Goal: Find specific page/section: Find specific page/section

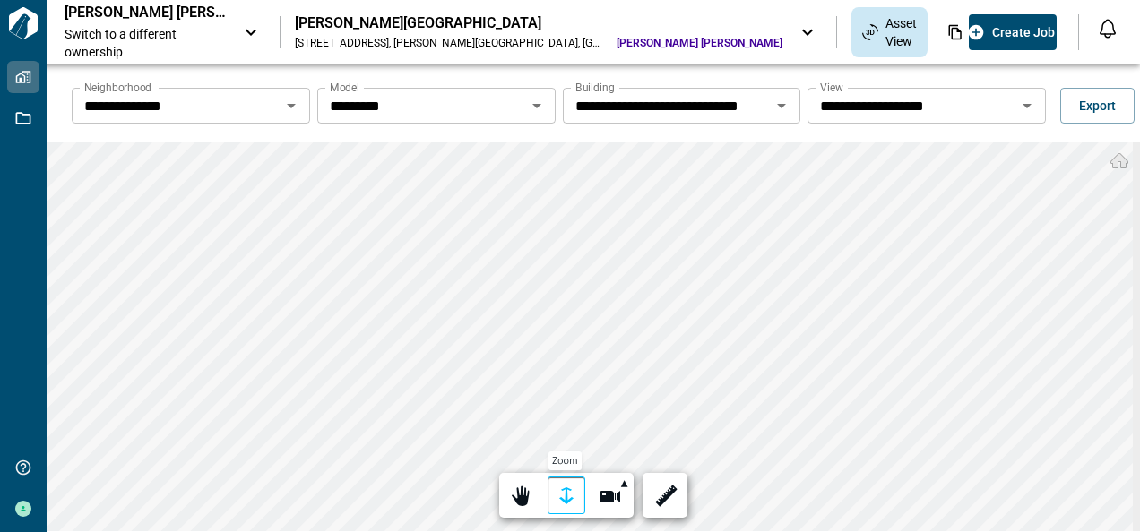
click at [563, 500] on div at bounding box center [566, 497] width 25 height 28
click at [561, 493] on div at bounding box center [566, 497] width 25 height 28
click at [562, 498] on div at bounding box center [566, 497] width 25 height 28
click at [658, 496] on div at bounding box center [664, 497] width 25 height 28
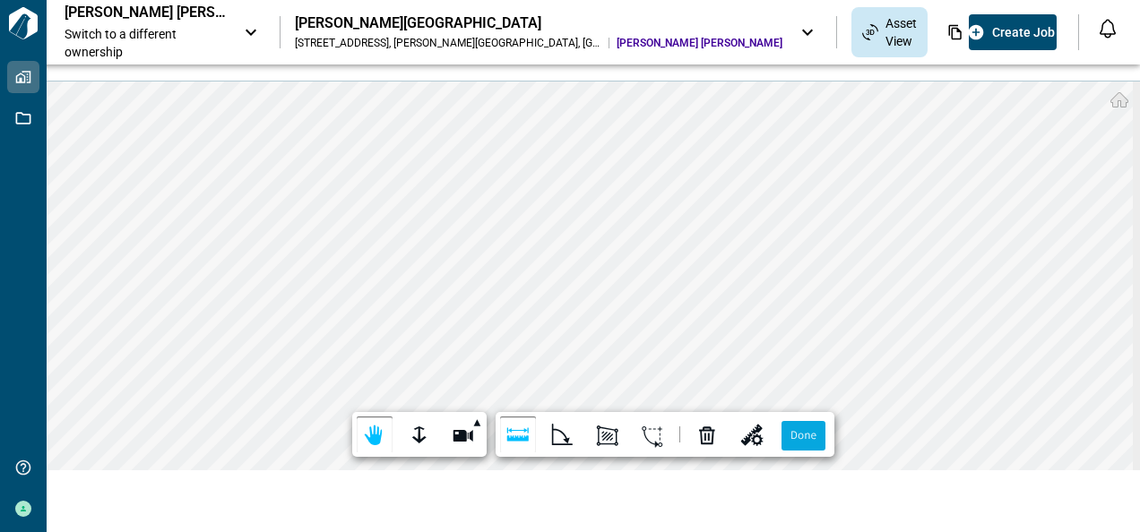
scroll to position [65, 0]
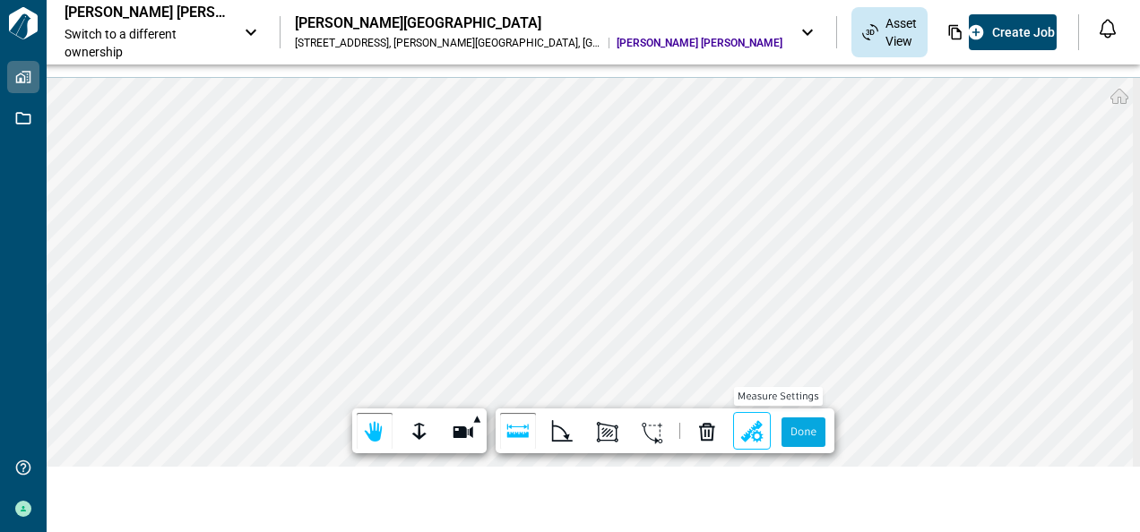
click at [739, 430] on div at bounding box center [751, 432] width 25 height 28
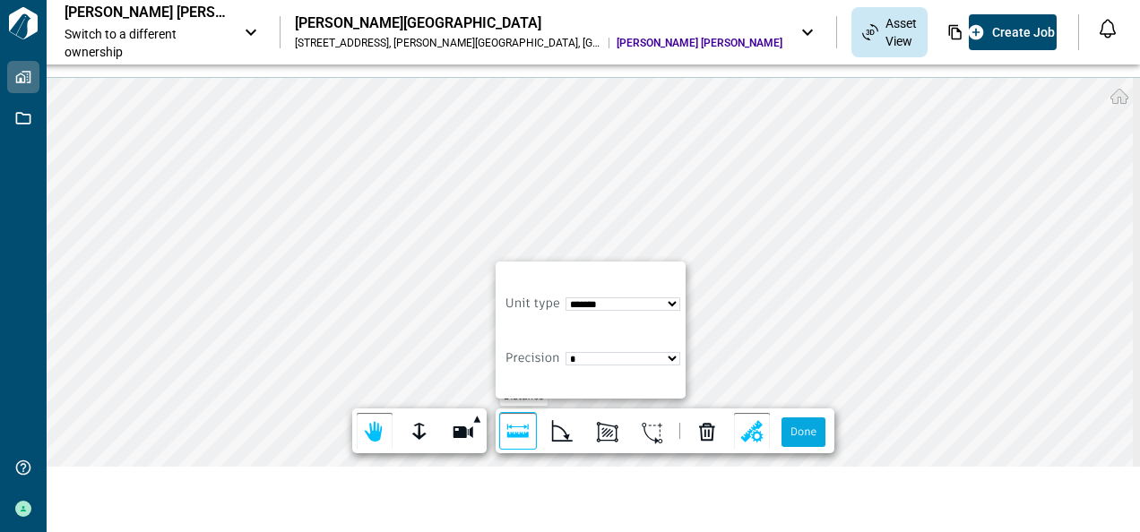
click at [519, 425] on div at bounding box center [517, 432] width 25 height 28
click at [423, 434] on div at bounding box center [419, 432] width 25 height 28
click at [378, 435] on div at bounding box center [374, 432] width 25 height 28
click at [804, 430] on label "Done" at bounding box center [803, 432] width 44 height 30
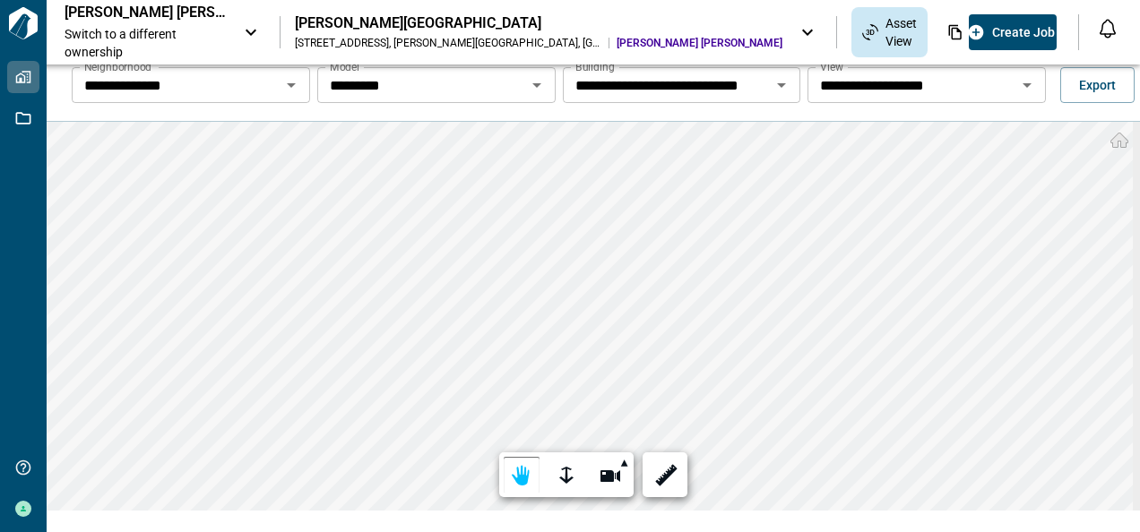
scroll to position [0, 0]
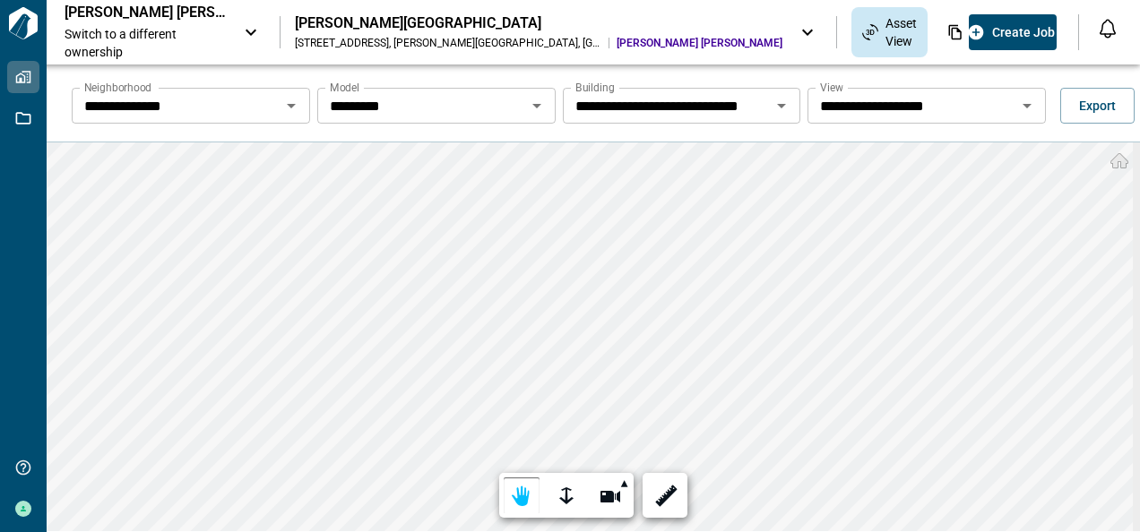
drag, startPoint x: 1131, startPoint y: 108, endPoint x: 1126, endPoint y: 133, distance: 24.6
click at [1126, 133] on div "**********" at bounding box center [607, 105] width 1093 height 57
click at [1022, 105] on icon "Open" at bounding box center [1026, 106] width 9 height 4
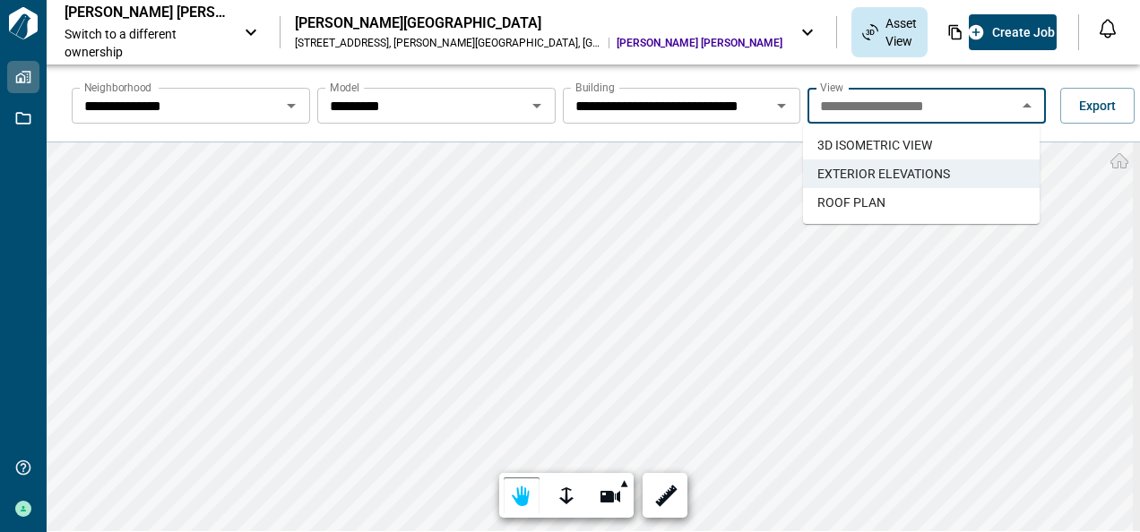
click at [868, 199] on span "ROOF PLAN" at bounding box center [851, 203] width 68 height 18
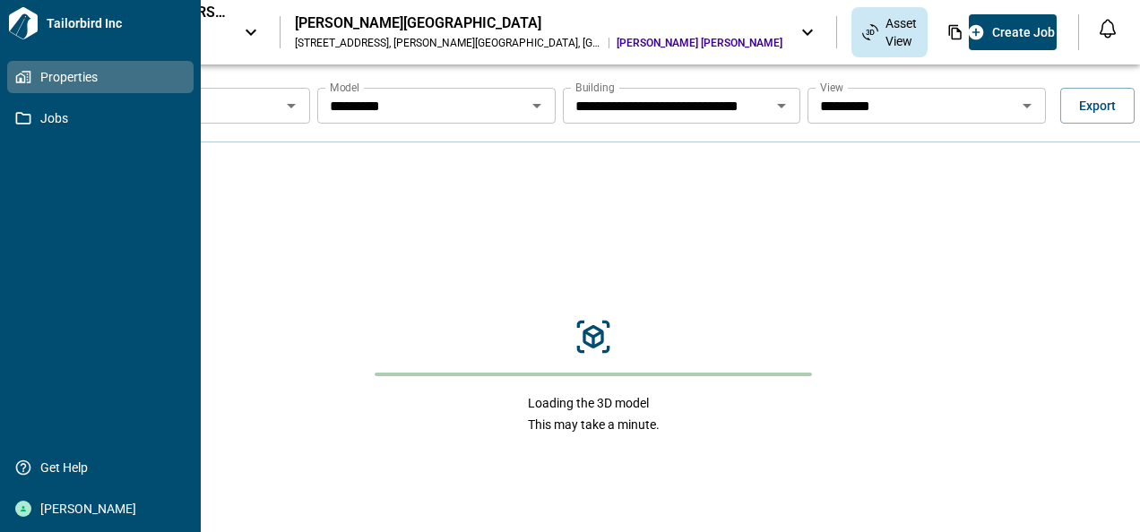
click at [35, 75] on span "Properties" at bounding box center [103, 77] width 145 height 18
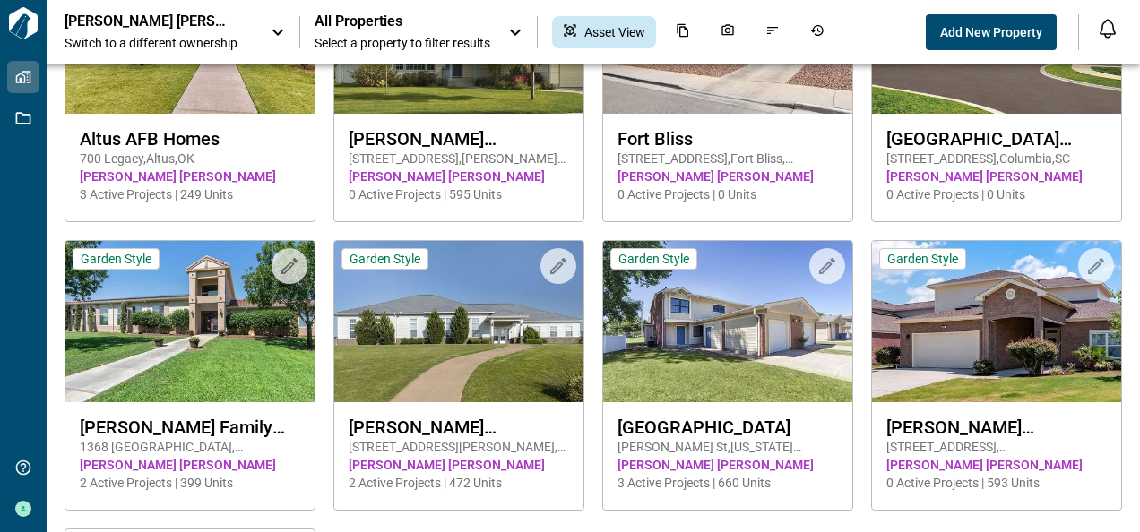
scroll to position [239, 0]
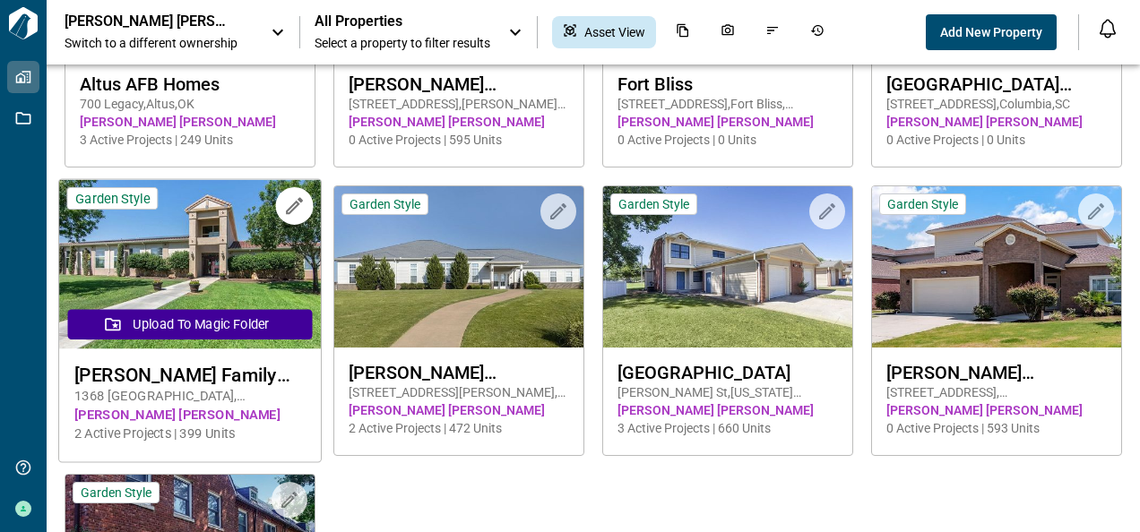
click at [190, 251] on img at bounding box center [190, 264] width 262 height 169
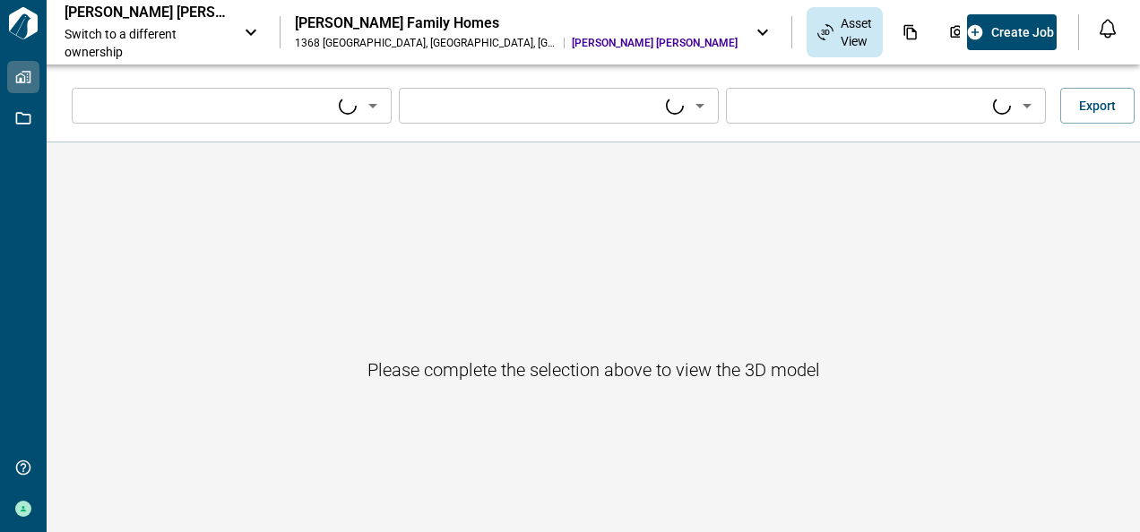
type input "****"
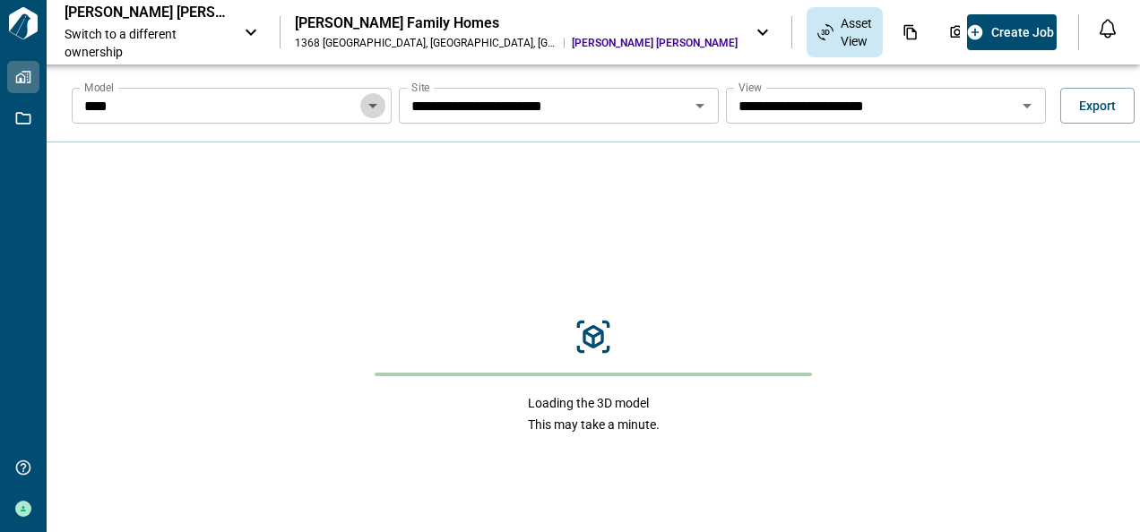
click at [369, 106] on icon "Open" at bounding box center [372, 106] width 9 height 4
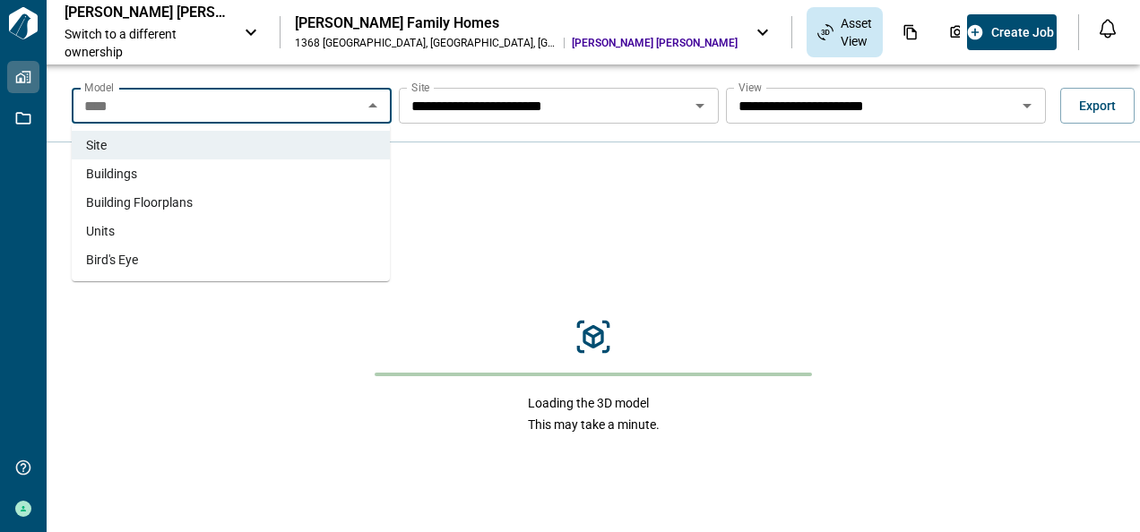
click at [118, 173] on span "Buildings" at bounding box center [111, 174] width 51 height 18
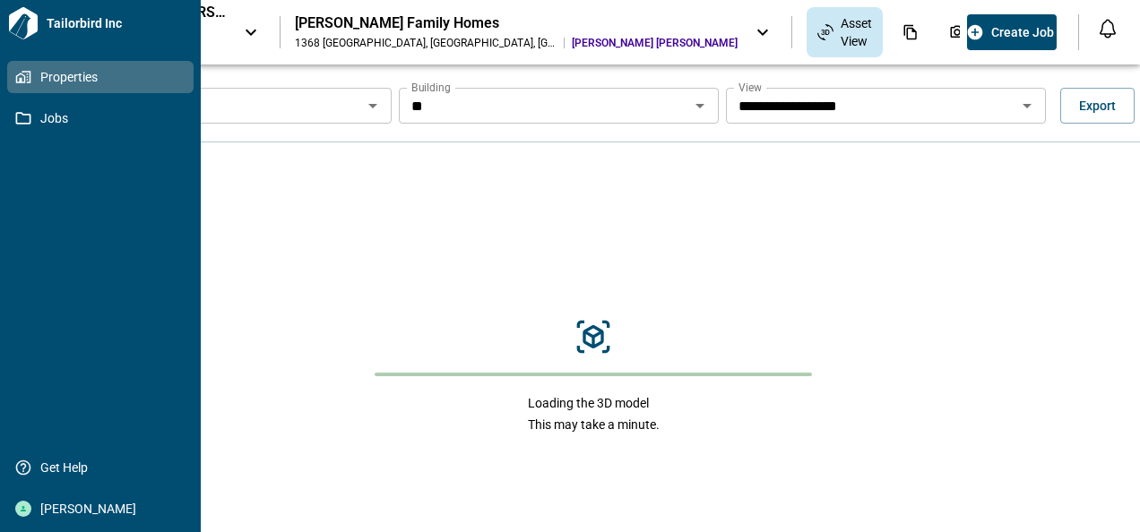
click at [34, 71] on span "Properties" at bounding box center [103, 77] width 145 height 18
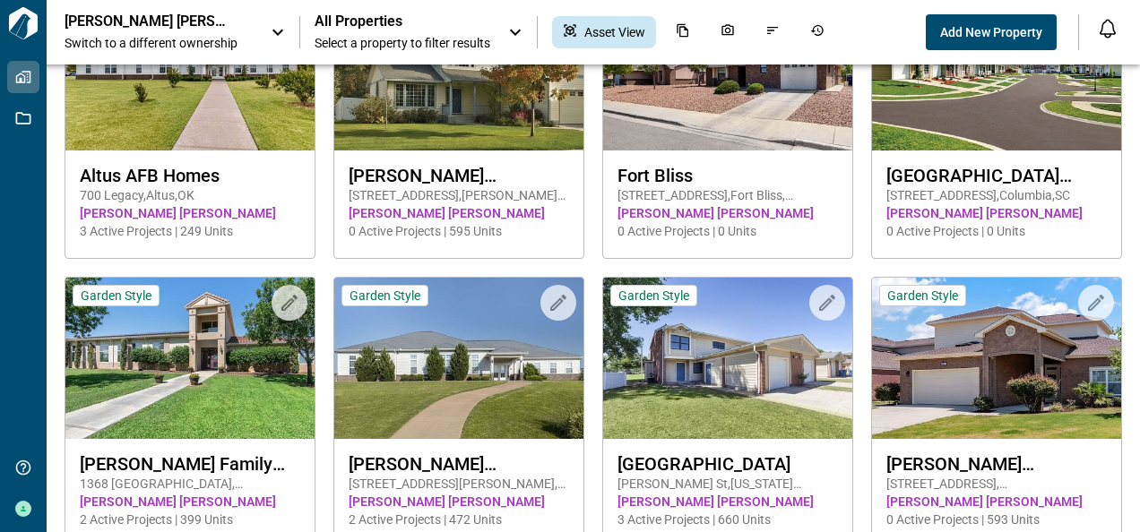
scroll to position [162, 0]
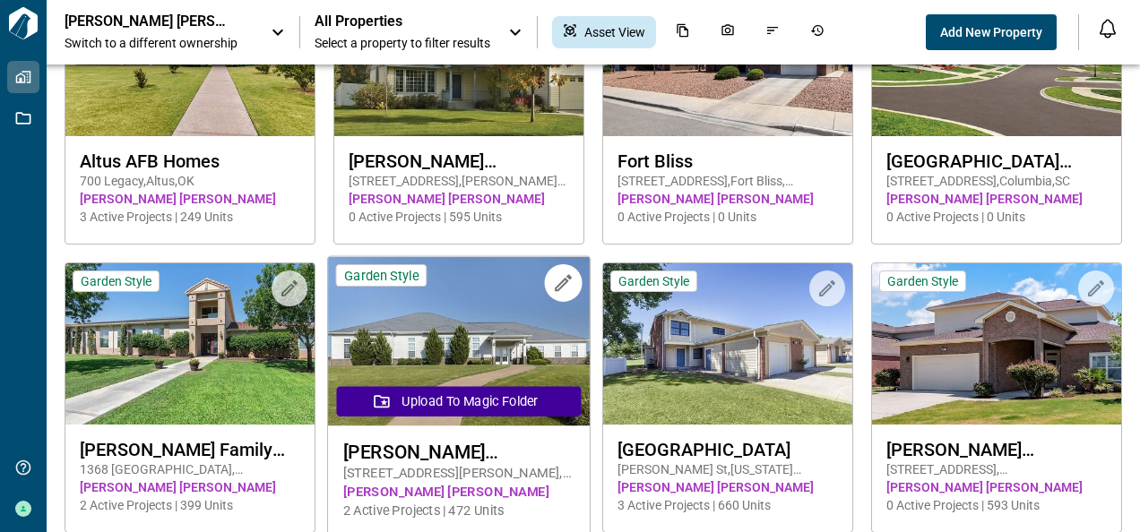
click at [465, 367] on img at bounding box center [459, 341] width 262 height 169
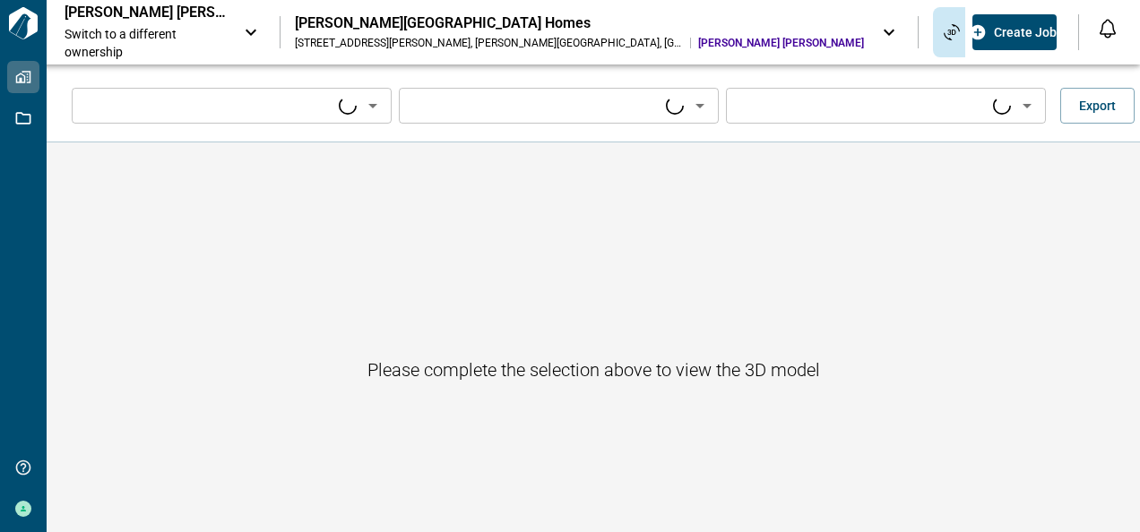
type input "****"
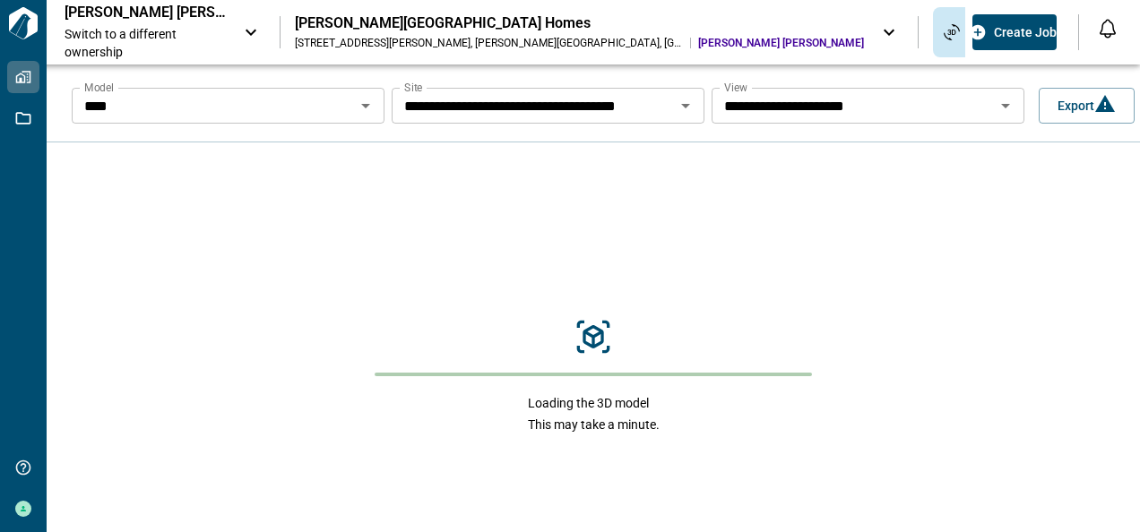
click at [351, 214] on div "Loading the 3D model This may take a minute." at bounding box center [593, 376] width 1093 height 468
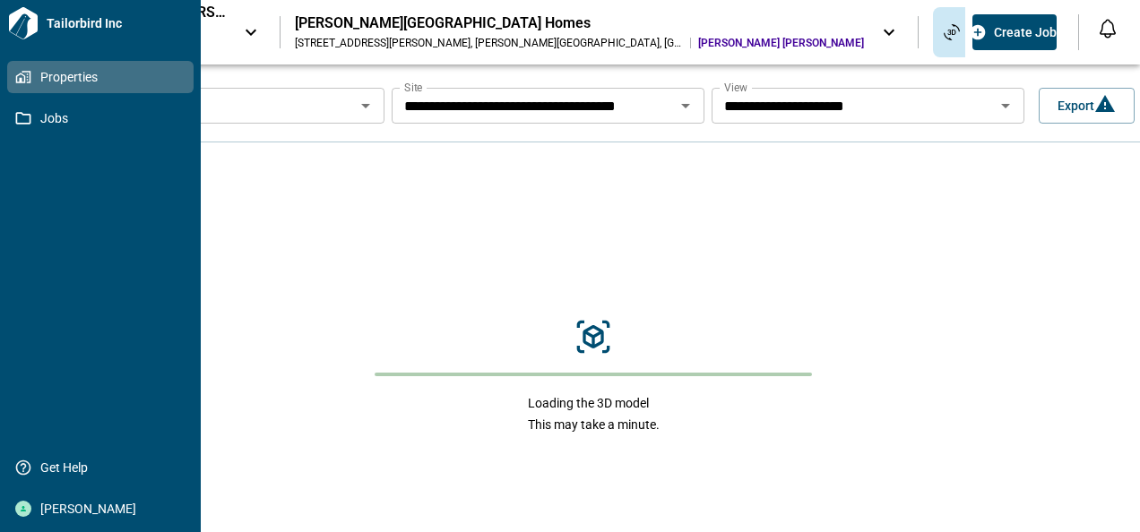
click at [65, 75] on span "Properties" at bounding box center [103, 77] width 145 height 18
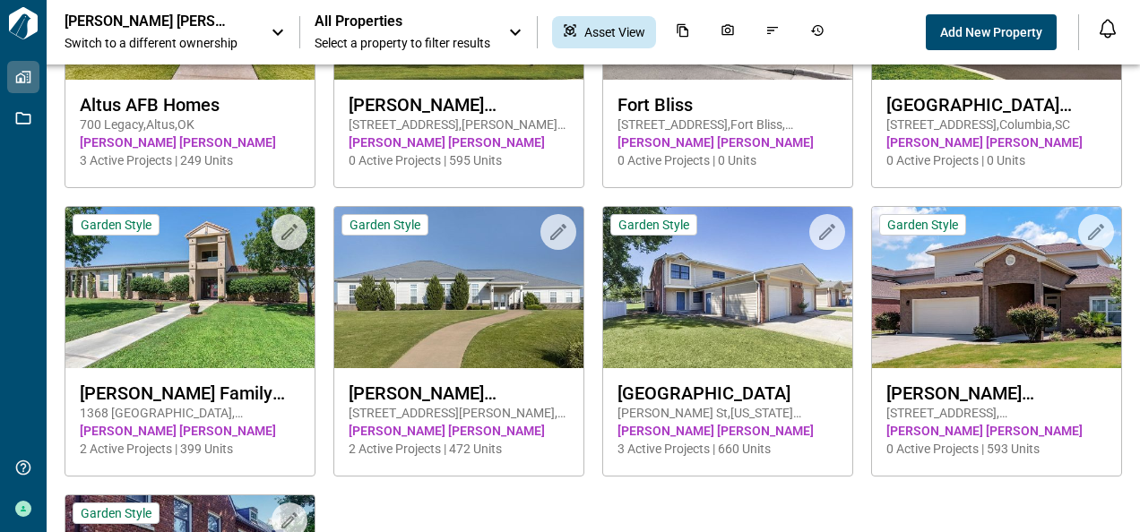
scroll to position [220, 0]
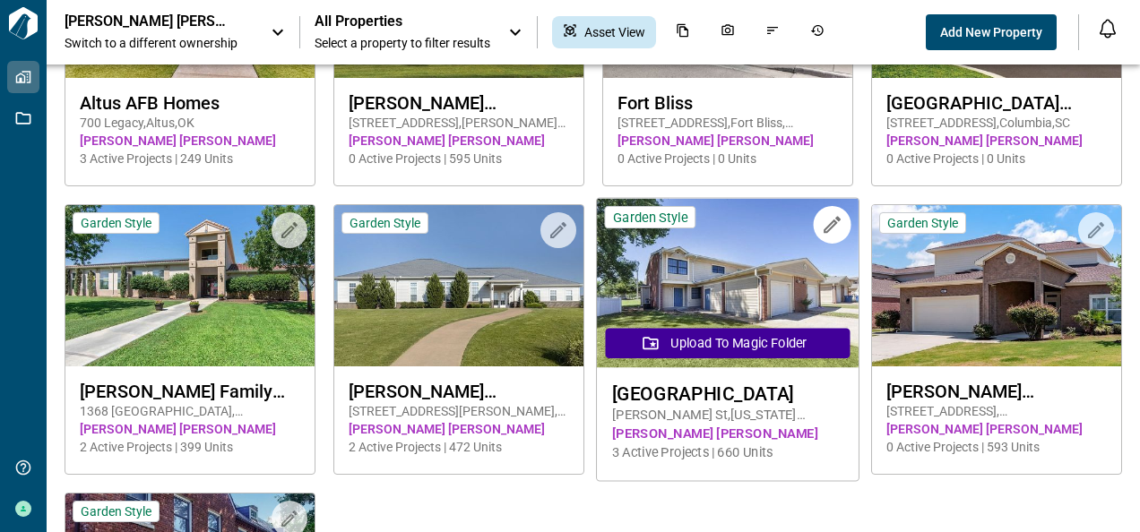
click at [740, 266] on img at bounding box center [728, 283] width 262 height 169
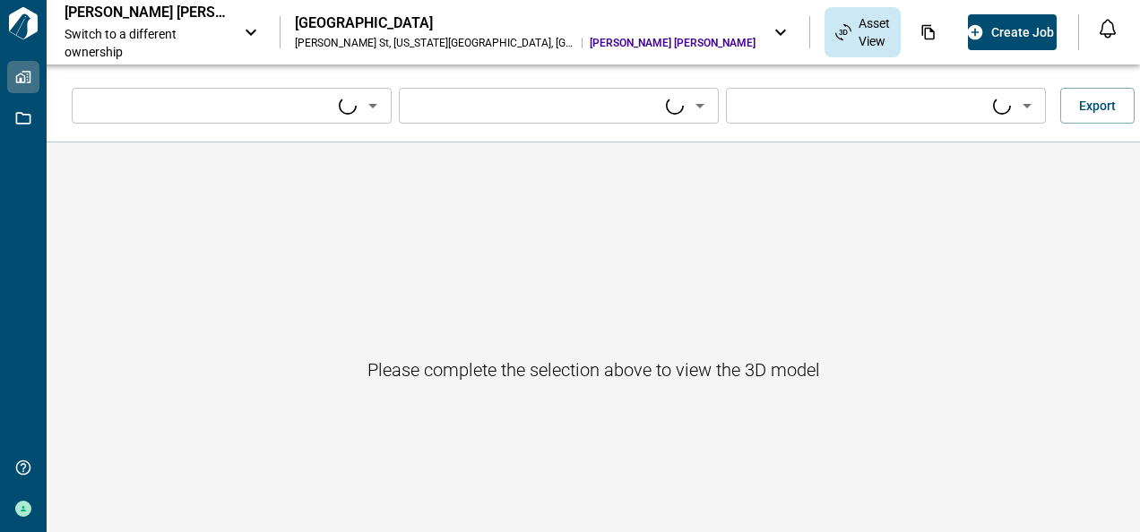
type input "****"
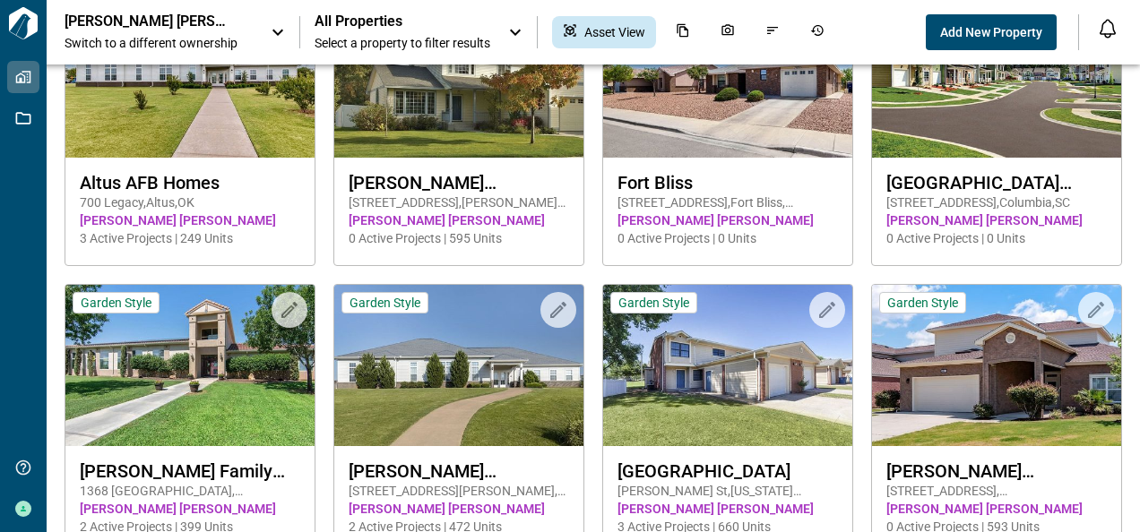
scroll to position [168, 0]
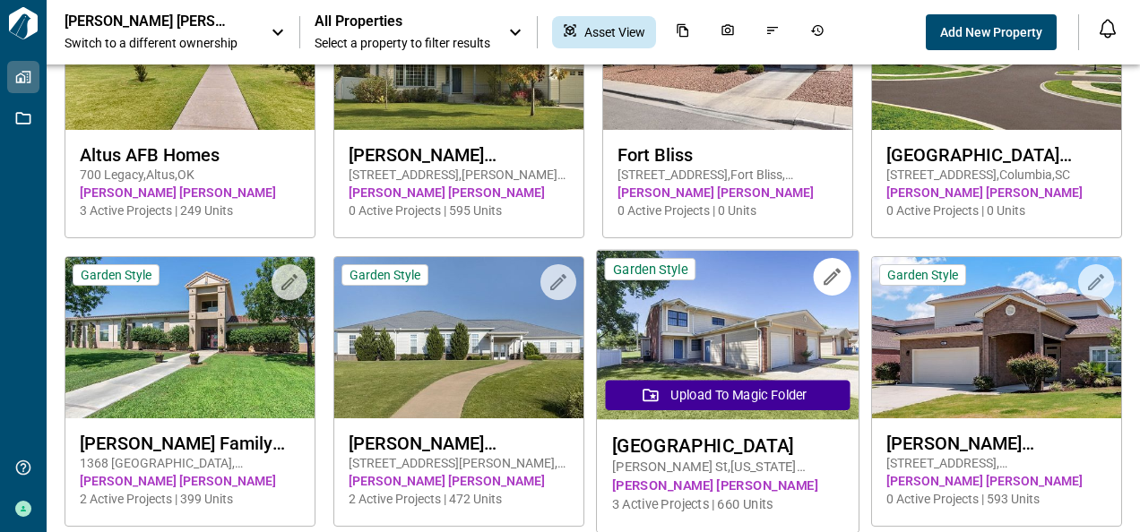
click at [769, 339] on img at bounding box center [728, 335] width 262 height 169
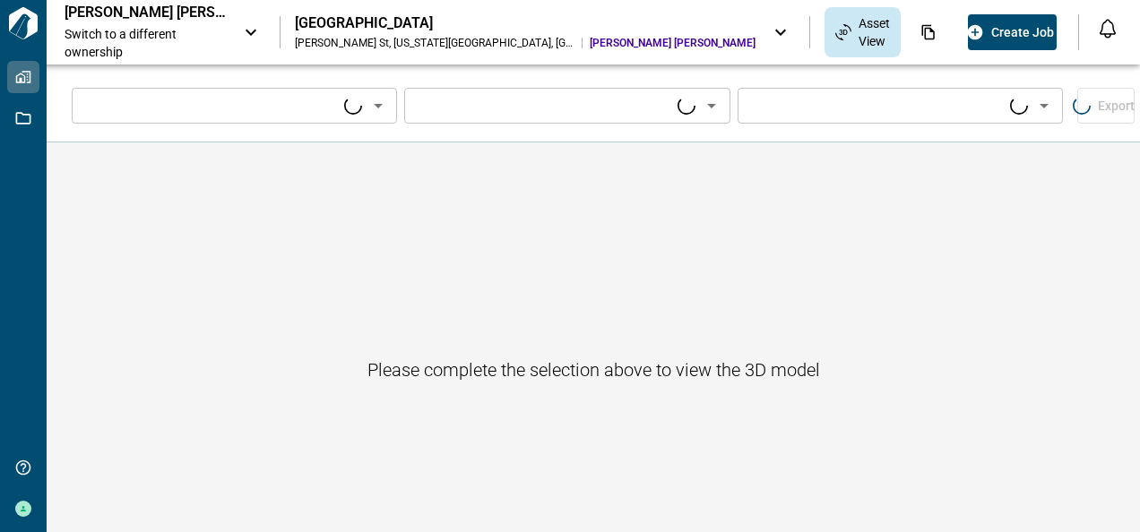
type input "****"
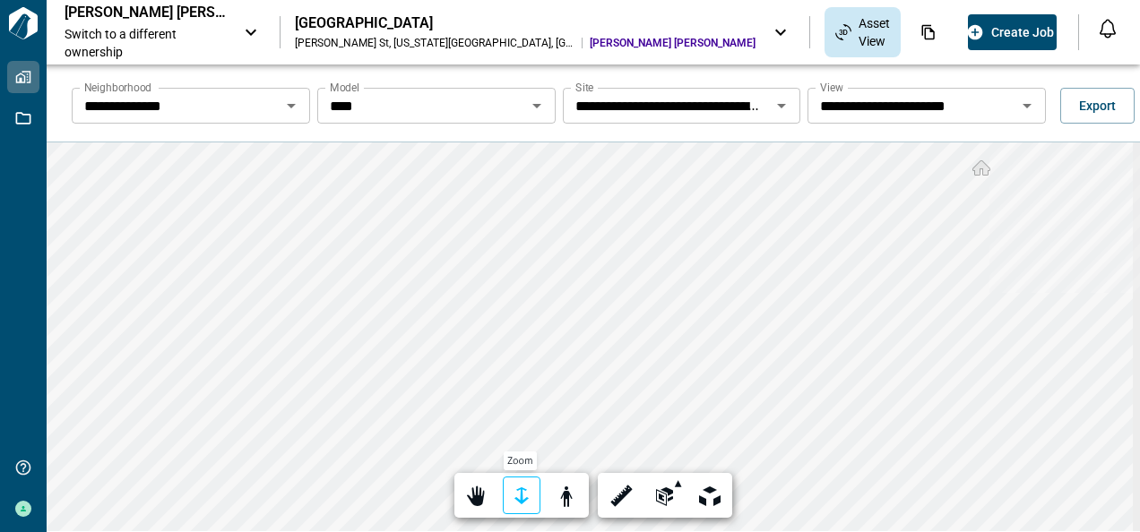
click at [520, 488] on div at bounding box center [521, 497] width 25 height 28
click at [532, 106] on icon "Open" at bounding box center [536, 106] width 9 height 4
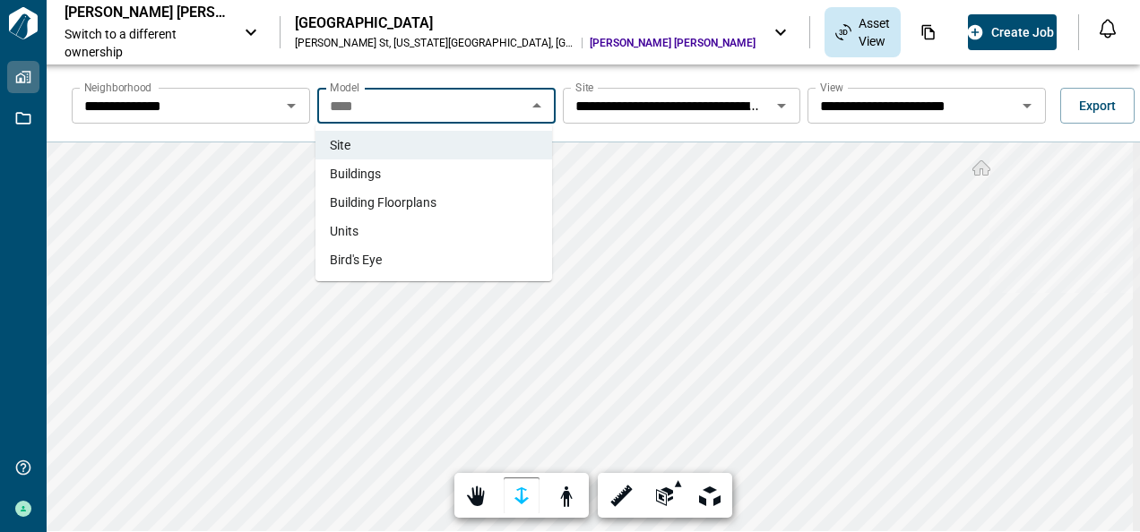
click at [367, 173] on span "Buildings" at bounding box center [355, 174] width 51 height 18
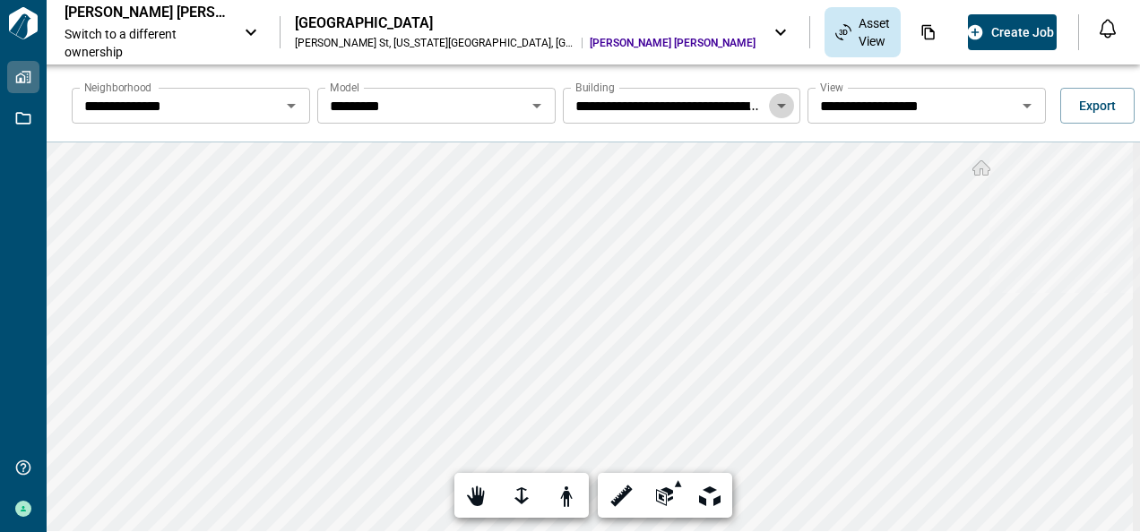
click at [778, 104] on icon "Open" at bounding box center [781, 106] width 9 height 4
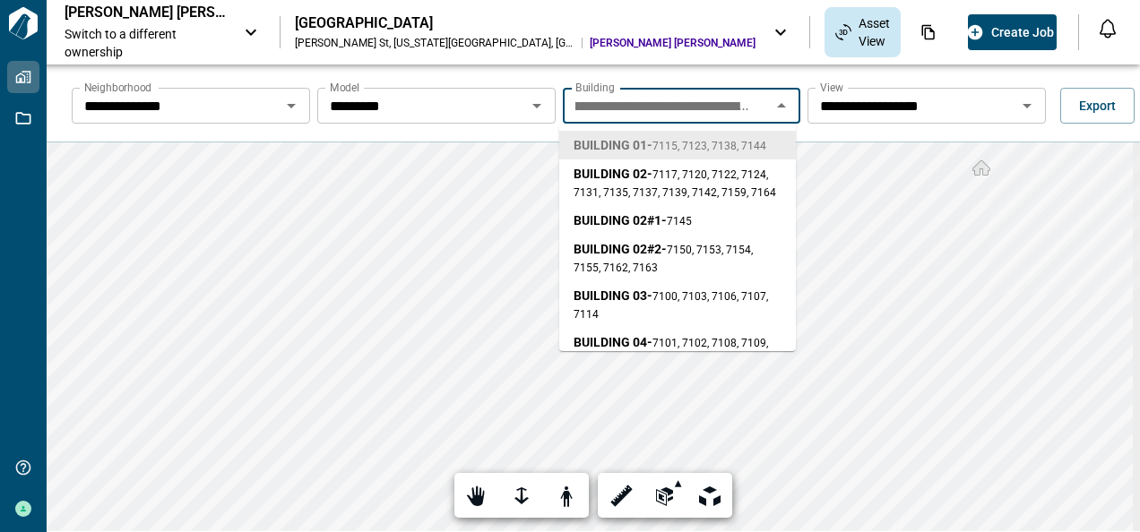
click at [727, 144] on span "7115, 7123, 7138, 7144" at bounding box center [709, 146] width 114 height 13
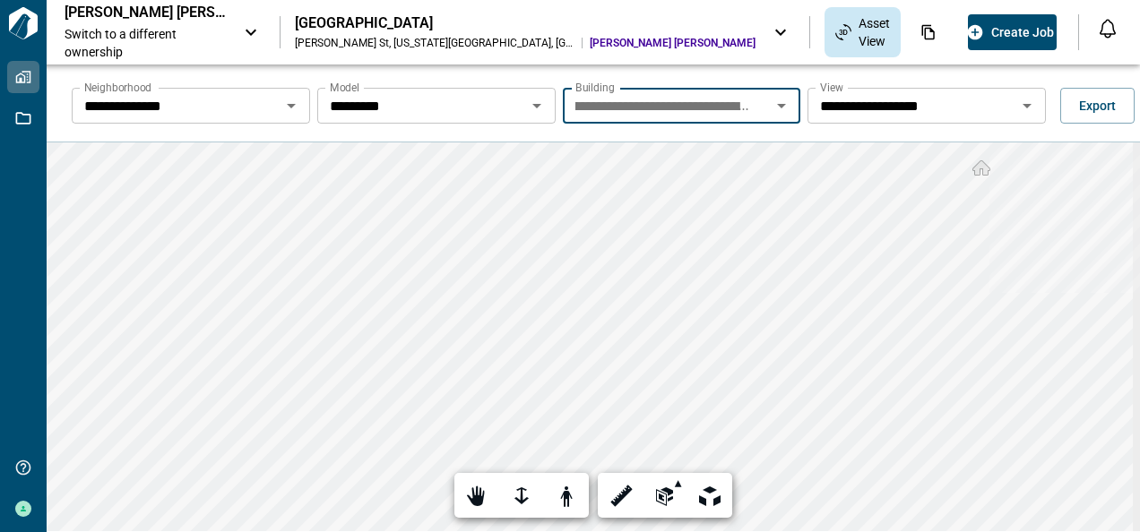
scroll to position [0, 0]
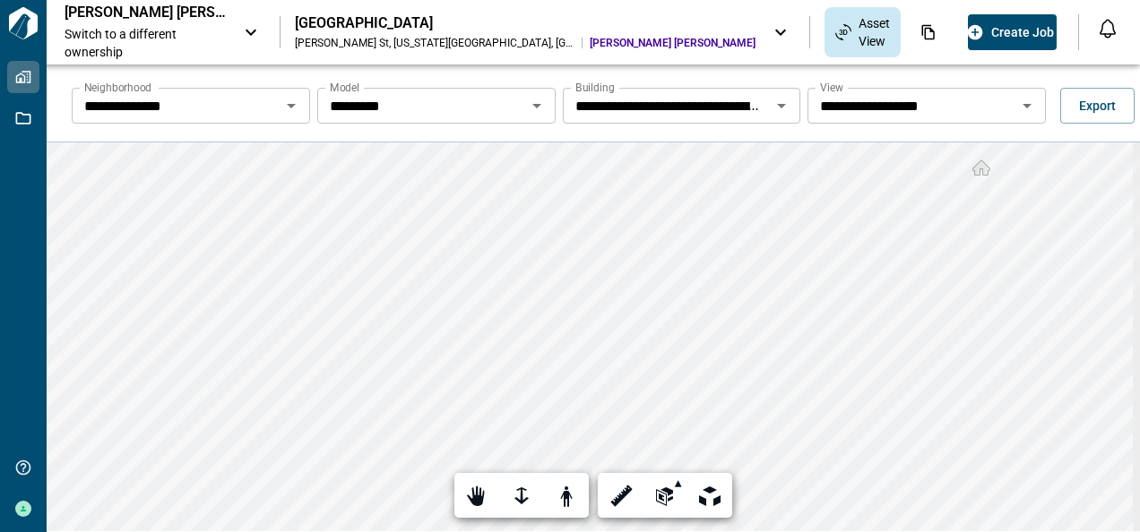
click at [1023, 103] on icon "Open" at bounding box center [1027, 106] width 22 height 22
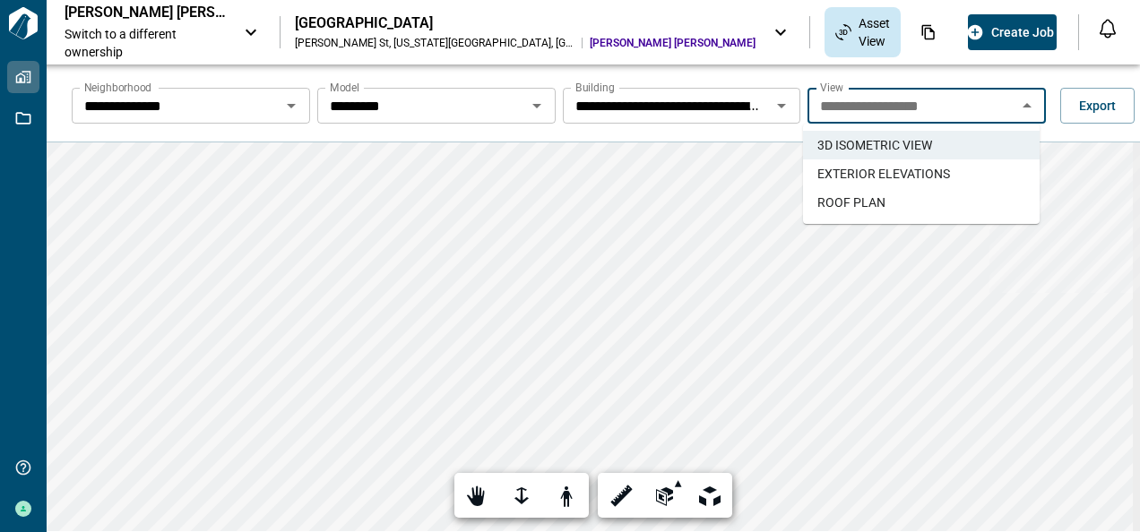
click at [901, 174] on span "EXTERIOR ELEVATIONS" at bounding box center [883, 174] width 133 height 18
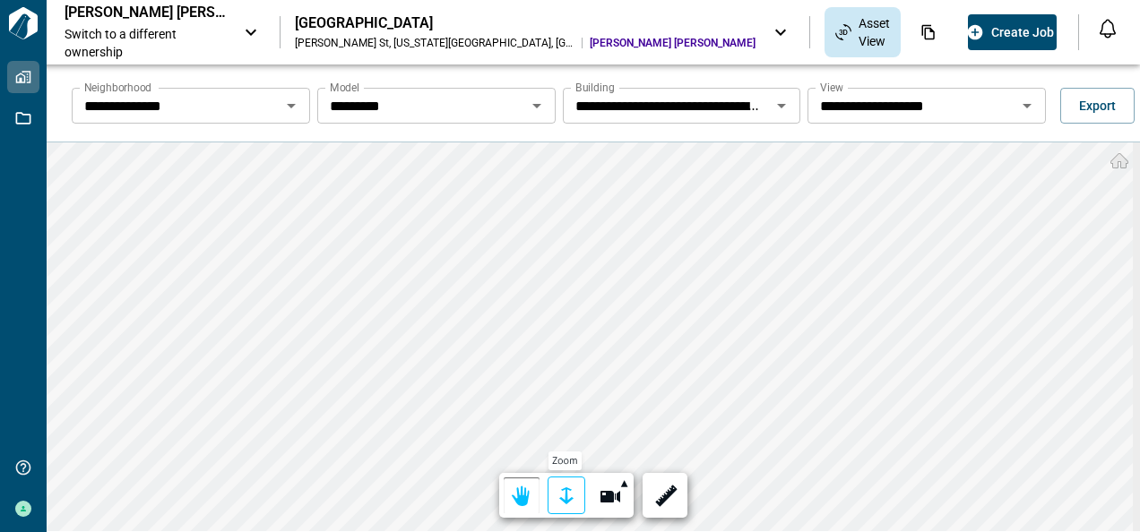
click at [557, 489] on div at bounding box center [566, 497] width 25 height 28
click at [571, 495] on div at bounding box center [566, 497] width 25 height 28
click at [561, 531] on html "**********" at bounding box center [570, 266] width 1140 height 532
click at [762, 531] on html "**********" at bounding box center [570, 266] width 1140 height 532
click at [776, 110] on icon "Open" at bounding box center [781, 106] width 22 height 22
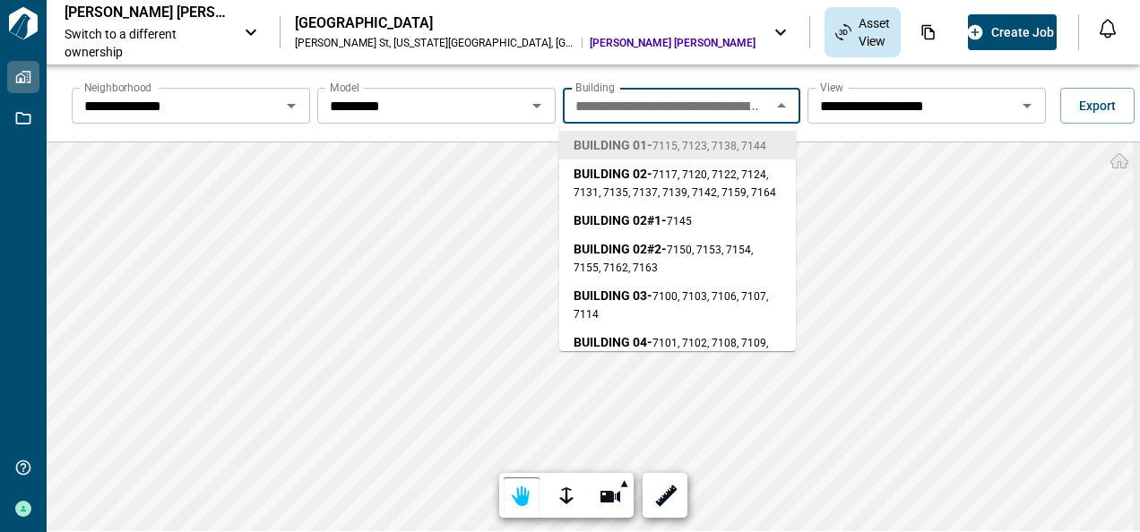
scroll to position [0, 56]
click at [667, 219] on span "BUILDING 02#1 - 7145" at bounding box center [632, 220] width 118 height 18
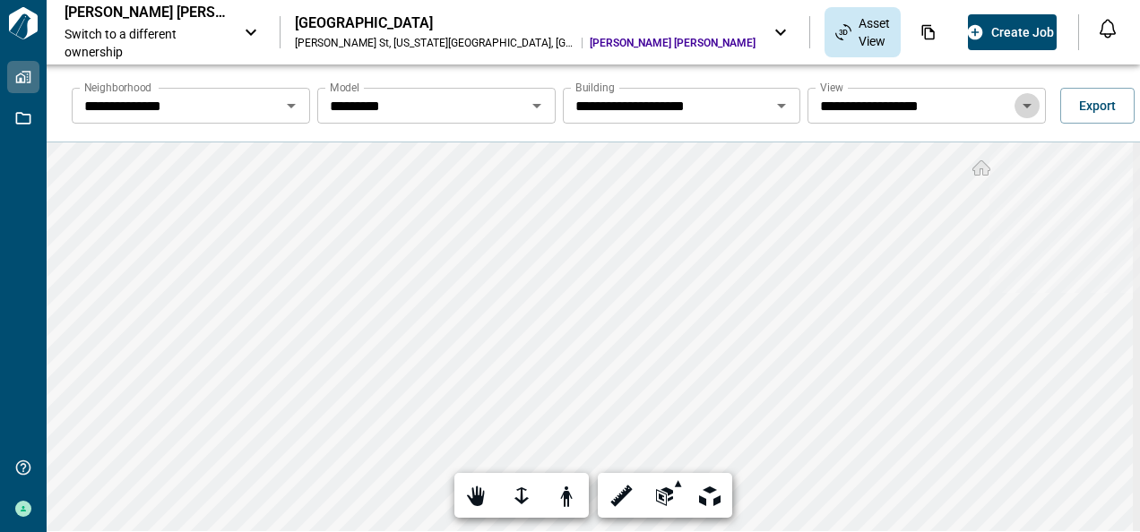
click at [1022, 106] on icon "Open" at bounding box center [1027, 106] width 22 height 22
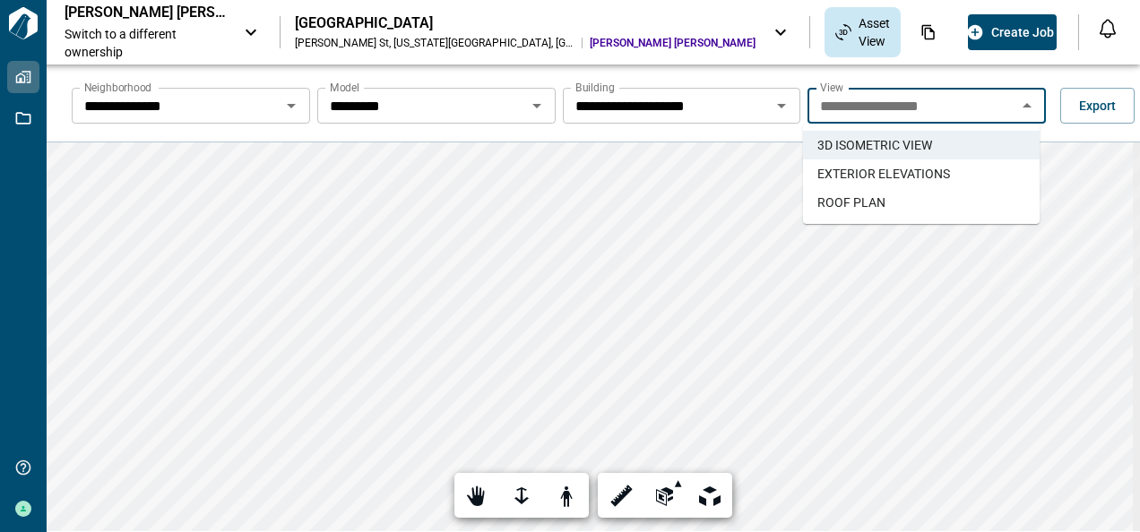
click at [890, 167] on span "EXTERIOR ELEVATIONS" at bounding box center [883, 174] width 133 height 18
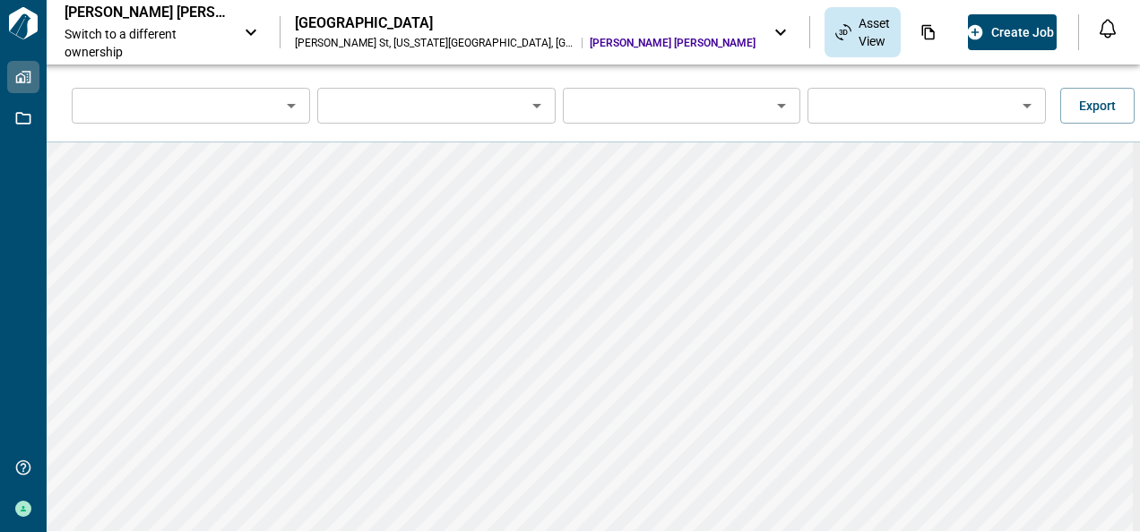
type input "**********"
type input "*********"
type input "**********"
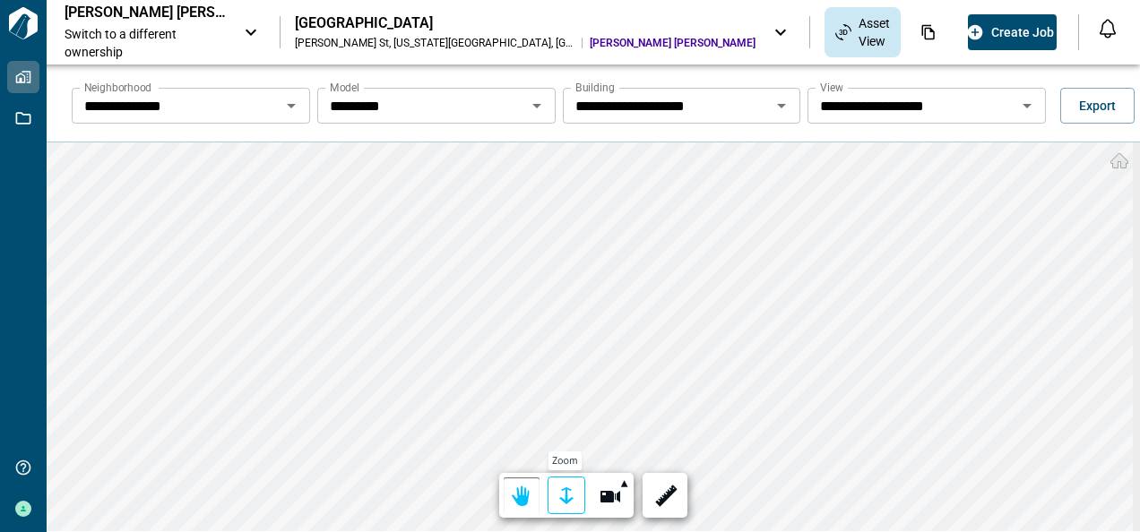
click at [565, 492] on div at bounding box center [566, 497] width 25 height 28
click at [566, 495] on div at bounding box center [566, 497] width 25 height 28
click at [1139, 153] on html "**********" at bounding box center [570, 266] width 1140 height 532
click at [1139, 226] on html "**********" at bounding box center [570, 266] width 1140 height 532
click at [1139, 106] on html "**********" at bounding box center [570, 266] width 1140 height 532
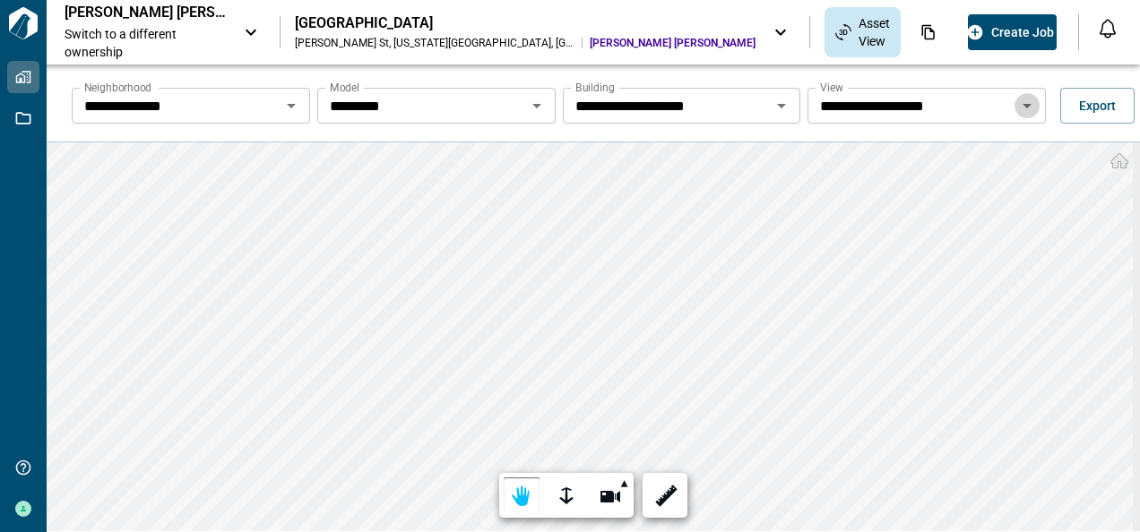
click at [1022, 105] on icon "Open" at bounding box center [1026, 106] width 9 height 4
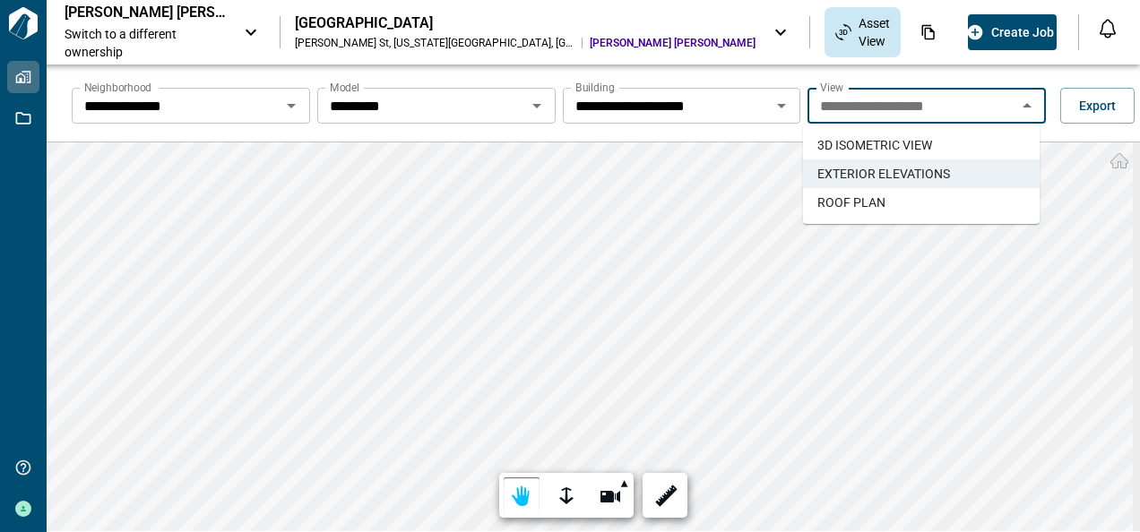
click at [850, 197] on span "ROOF PLAN" at bounding box center [851, 203] width 68 height 18
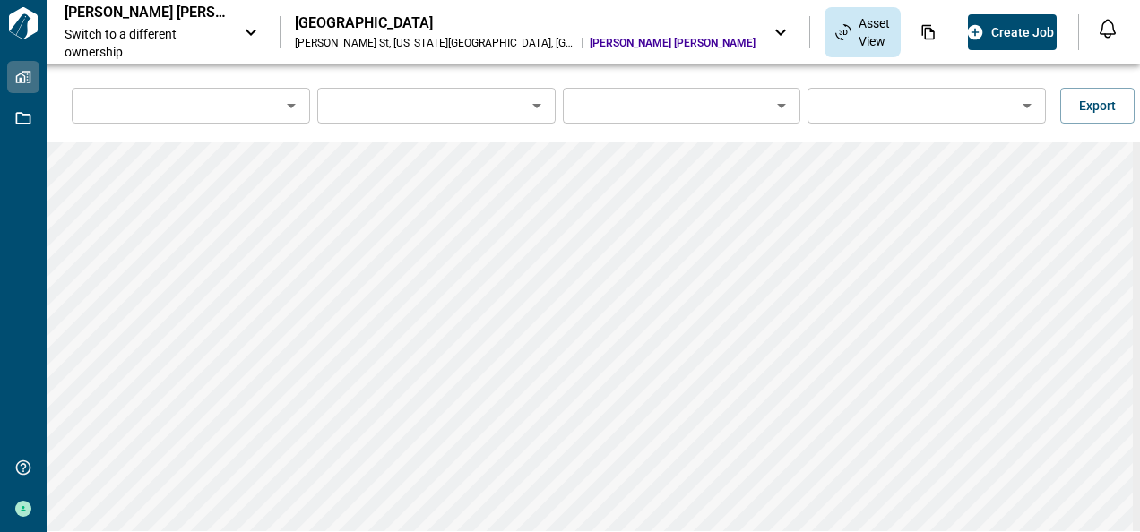
type input "**********"
type input "*********"
type input "**********"
type input "*********"
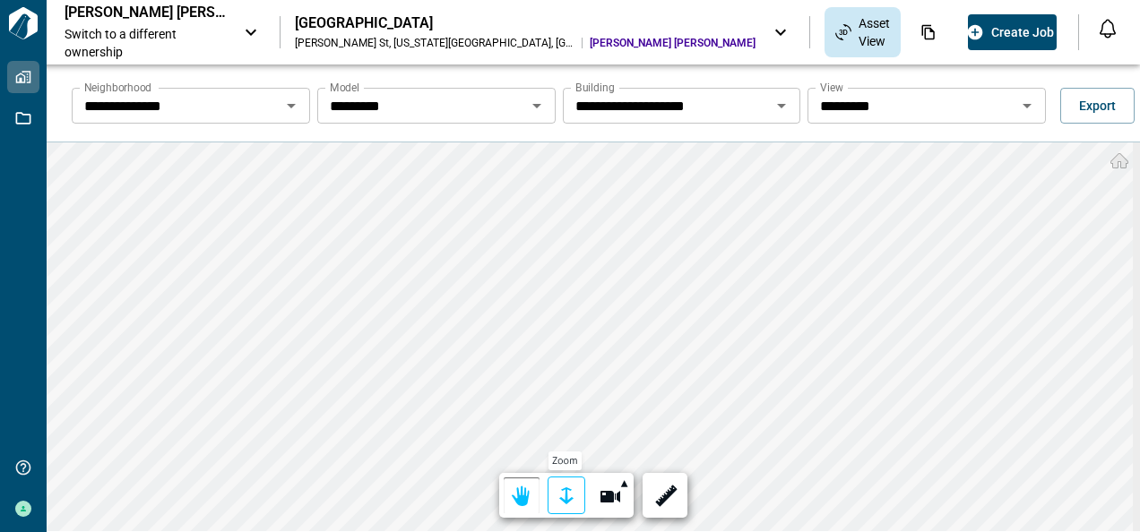
click at [558, 493] on div at bounding box center [566, 497] width 25 height 28
click at [563, 495] on div at bounding box center [566, 497] width 25 height 28
click at [1136, 269] on div "**********" at bounding box center [570, 299] width 1140 height 468
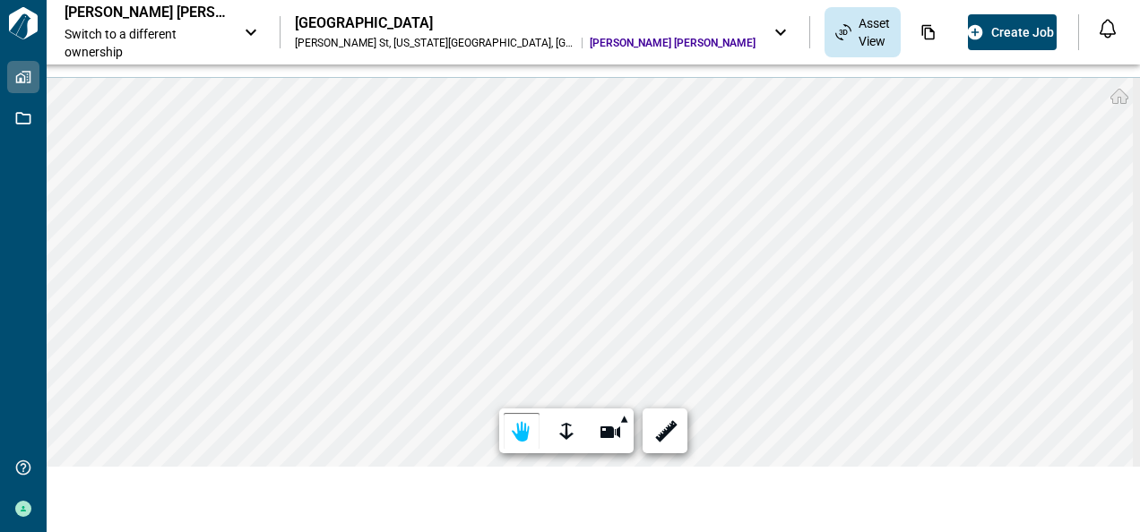
scroll to position [0, 0]
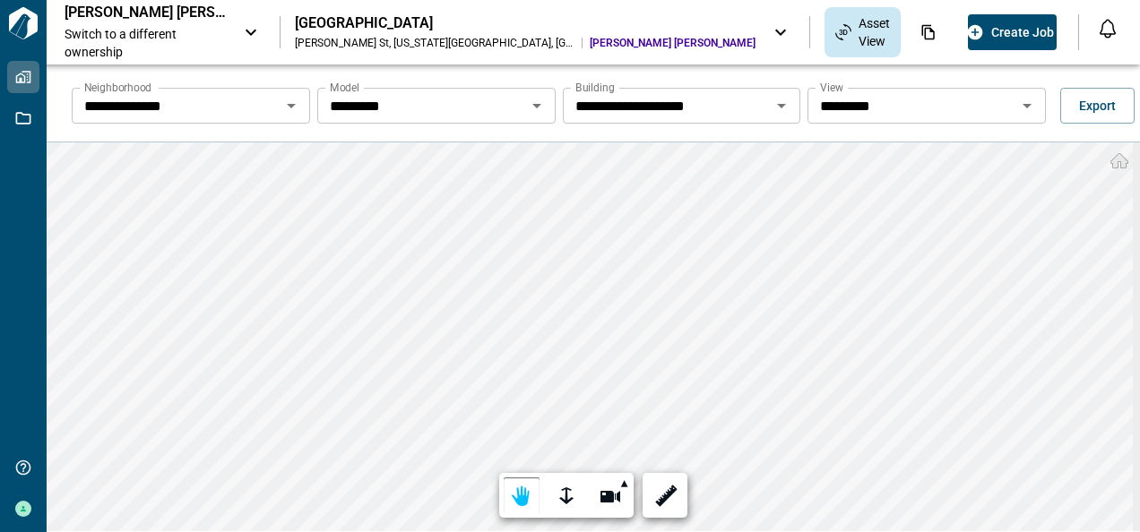
click at [777, 105] on icon "Open" at bounding box center [781, 106] width 9 height 4
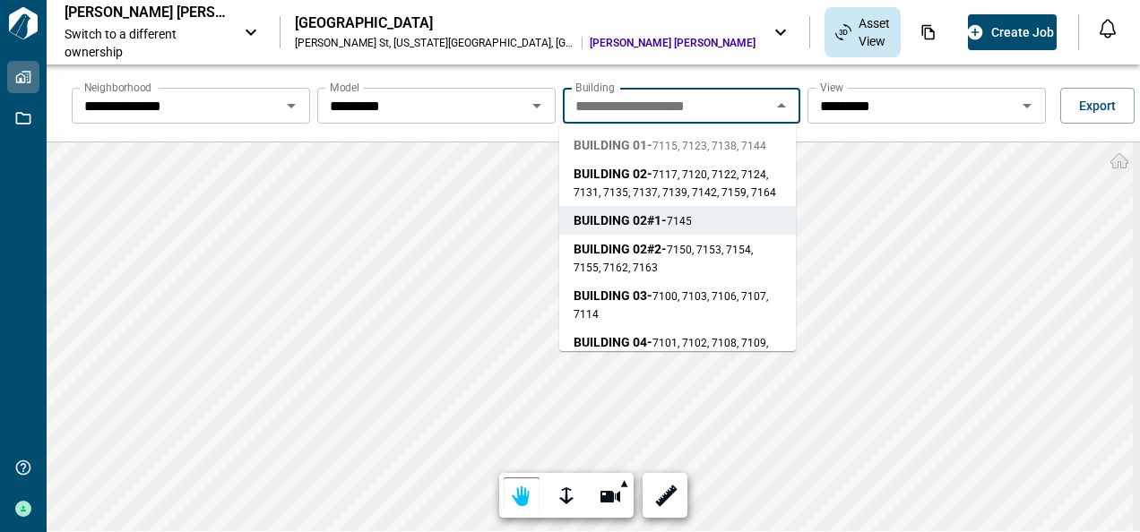
click at [690, 143] on span "7115, 7123, 7138, 7144" at bounding box center [709, 146] width 114 height 13
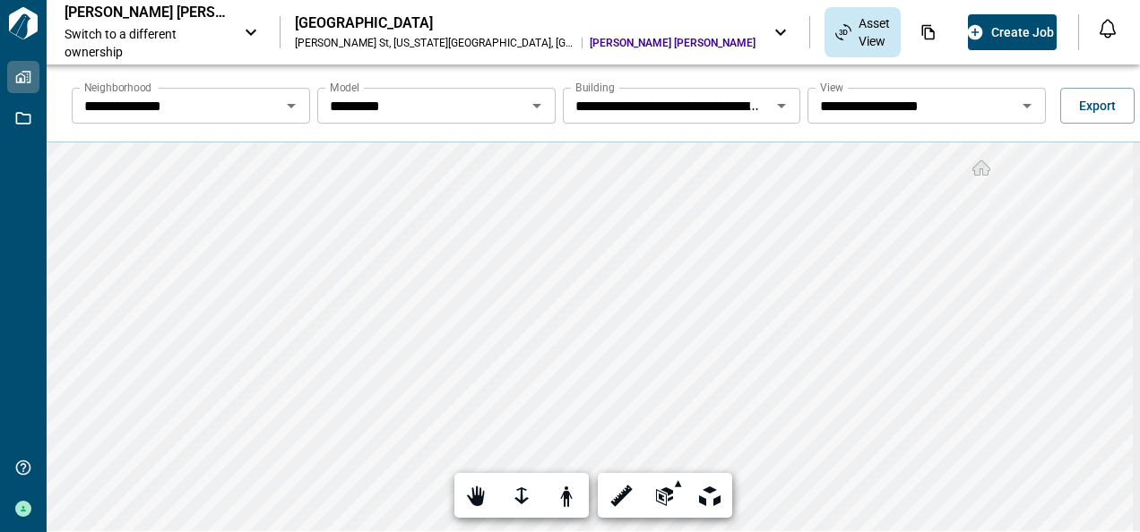
click at [1018, 103] on icon "Open" at bounding box center [1027, 106] width 22 height 22
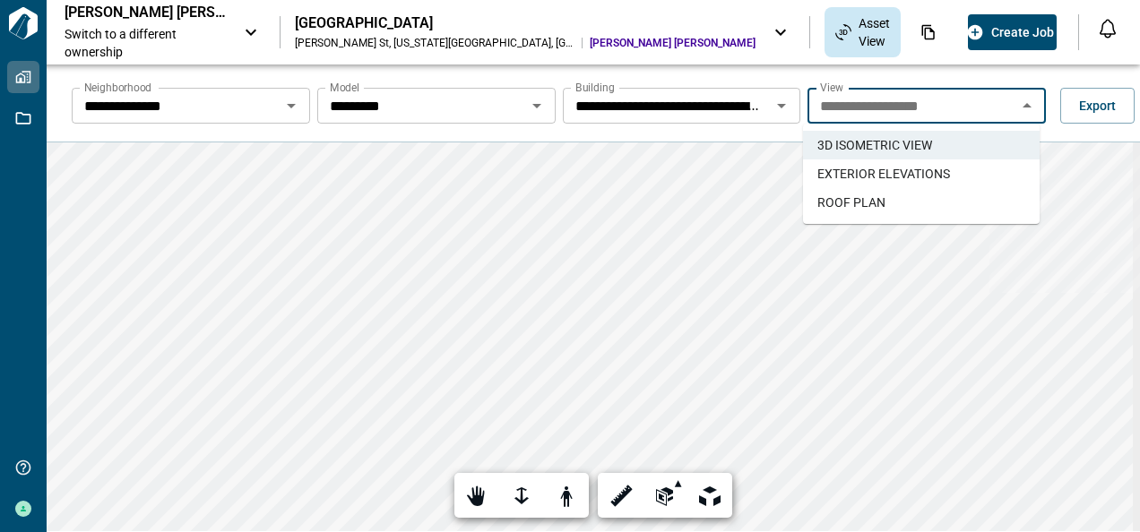
click at [904, 171] on span "EXTERIOR ELEVATIONS" at bounding box center [883, 174] width 133 height 18
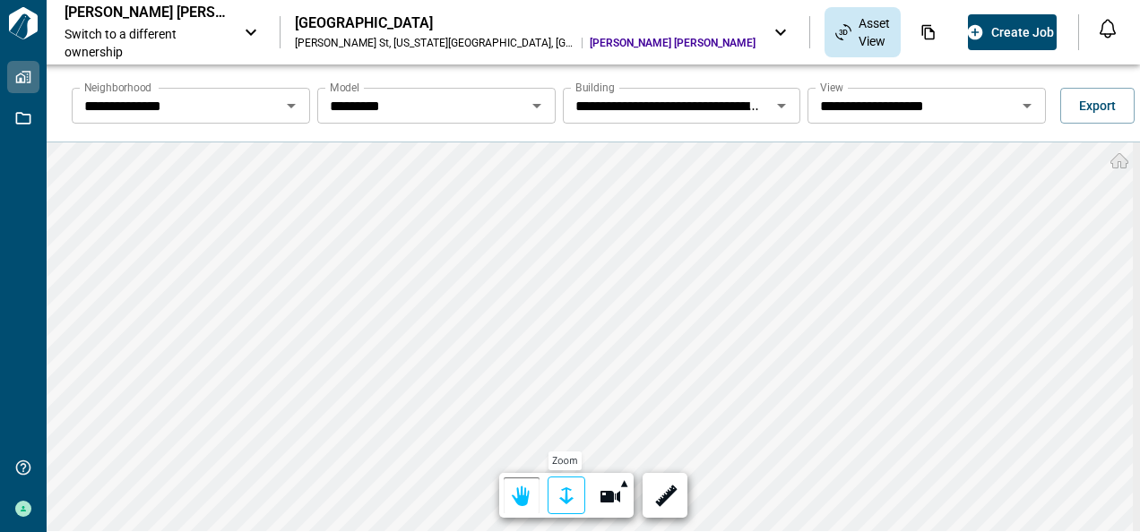
click at [557, 495] on div at bounding box center [566, 497] width 25 height 28
drag, startPoint x: 558, startPoint y: 495, endPoint x: 563, endPoint y: 484, distance: 11.6
click at [560, 493] on div at bounding box center [566, 497] width 25 height 28
click at [692, 531] on html "**********" at bounding box center [570, 266] width 1140 height 532
click at [1022, 106] on icon "Open" at bounding box center [1026, 106] width 9 height 4
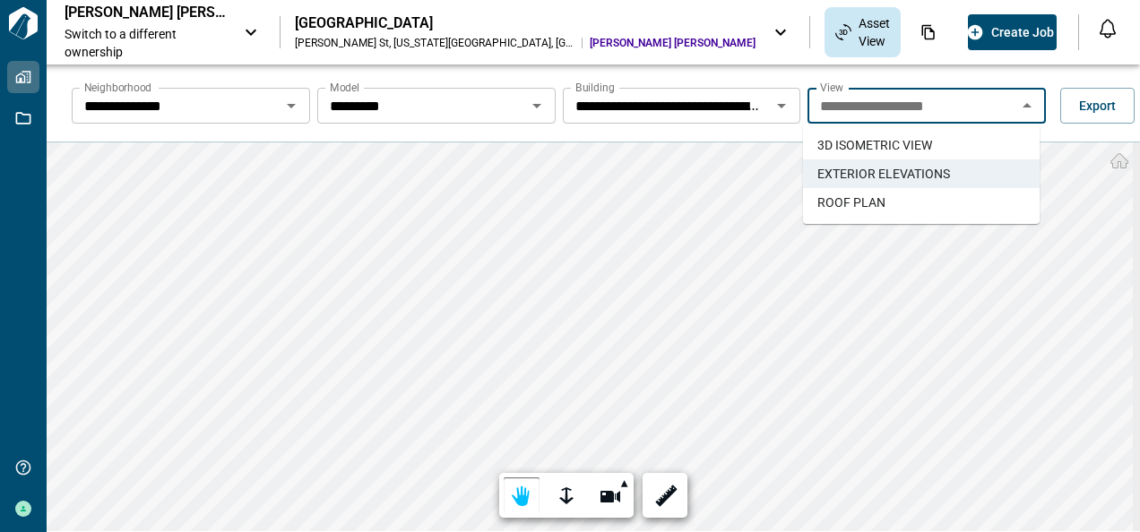
click at [875, 202] on span "ROOF PLAN" at bounding box center [851, 203] width 68 height 18
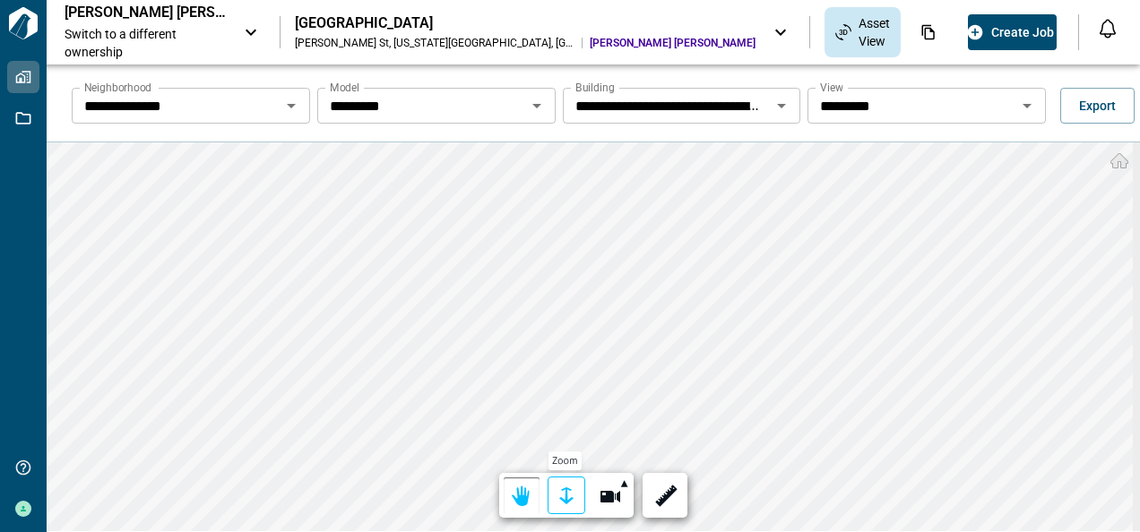
click at [562, 495] on div at bounding box center [566, 497] width 25 height 28
drag, startPoint x: 561, startPoint y: 490, endPoint x: 565, endPoint y: 481, distance: 10.0
click at [561, 489] on div at bounding box center [566, 497] width 25 height 28
click at [562, 492] on div at bounding box center [566, 497] width 25 height 28
drag, startPoint x: 559, startPoint y: 489, endPoint x: 568, endPoint y: 474, distance: 17.7
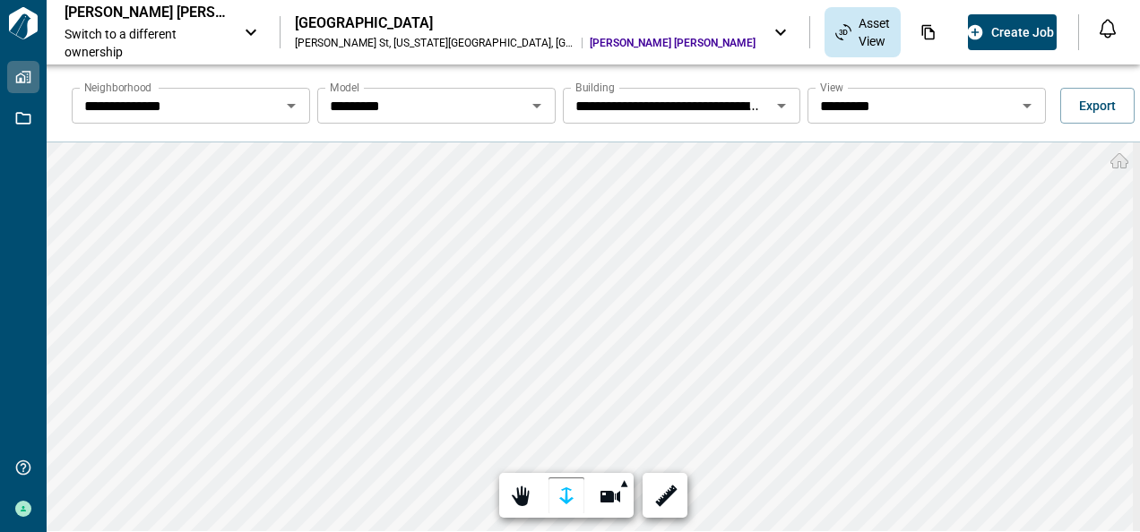
click at [559, 489] on div at bounding box center [566, 497] width 25 height 28
click at [980, 0] on html "**********" at bounding box center [570, 266] width 1140 height 532
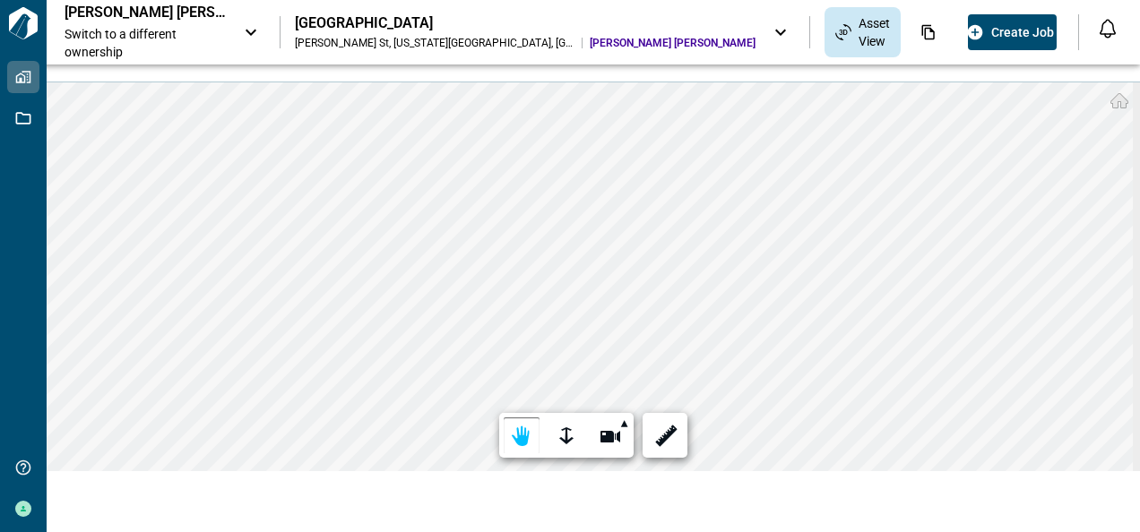
scroll to position [65, 0]
click at [660, 430] on div at bounding box center [664, 432] width 25 height 28
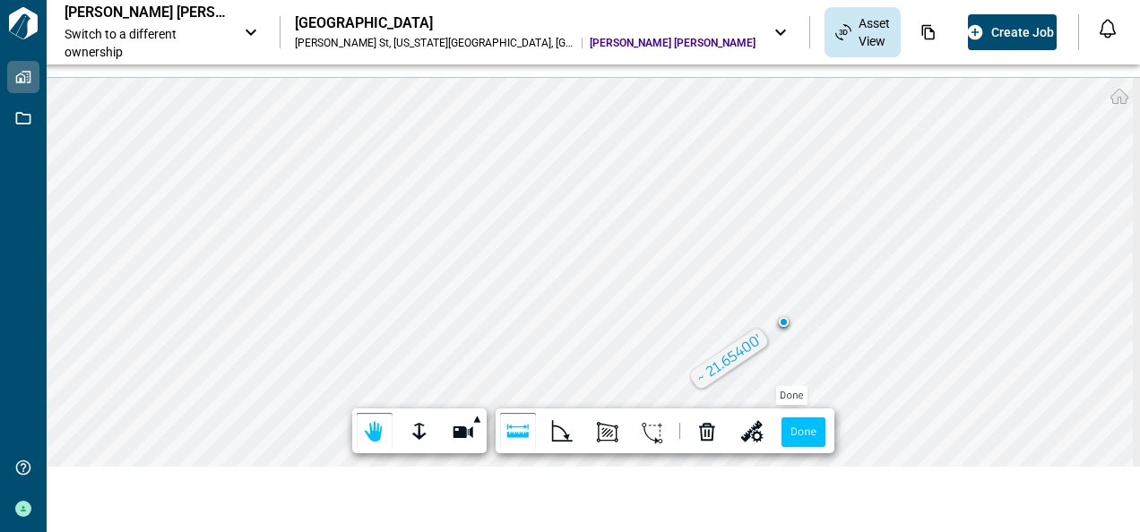
click at [801, 430] on label "Done" at bounding box center [803, 432] width 44 height 30
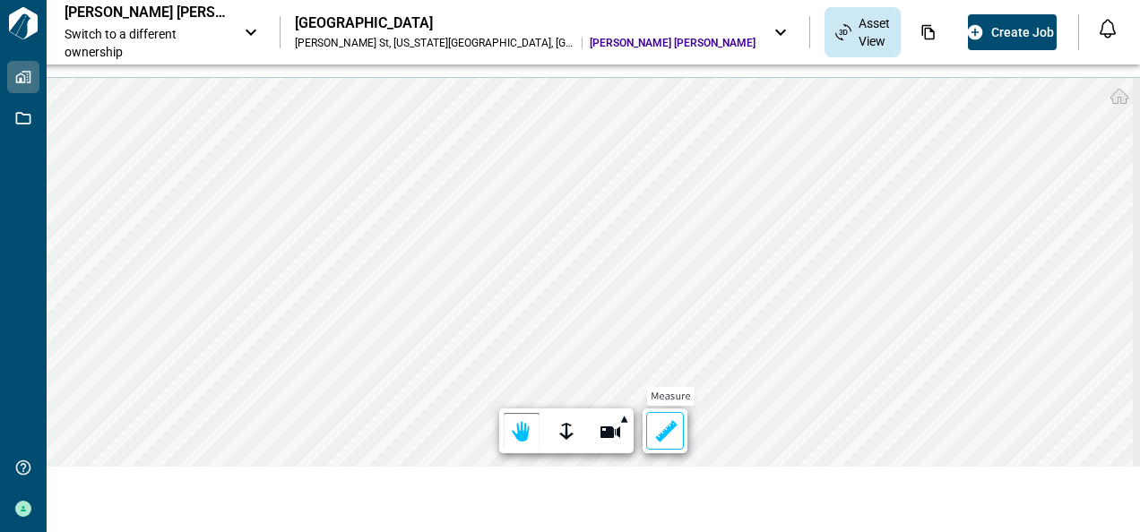
click at [665, 432] on div at bounding box center [664, 432] width 25 height 28
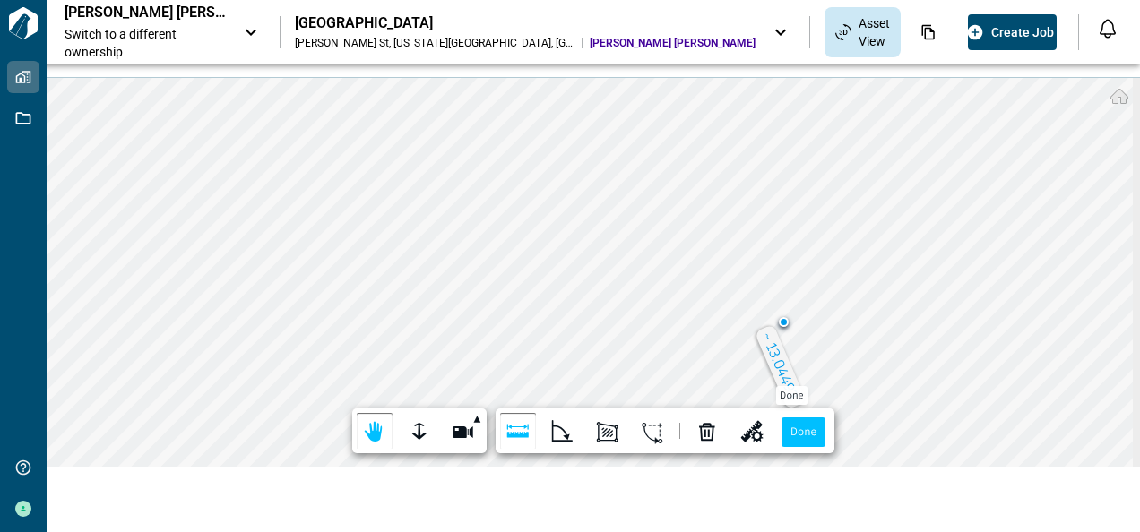
click at [806, 431] on label "Done" at bounding box center [803, 432] width 44 height 30
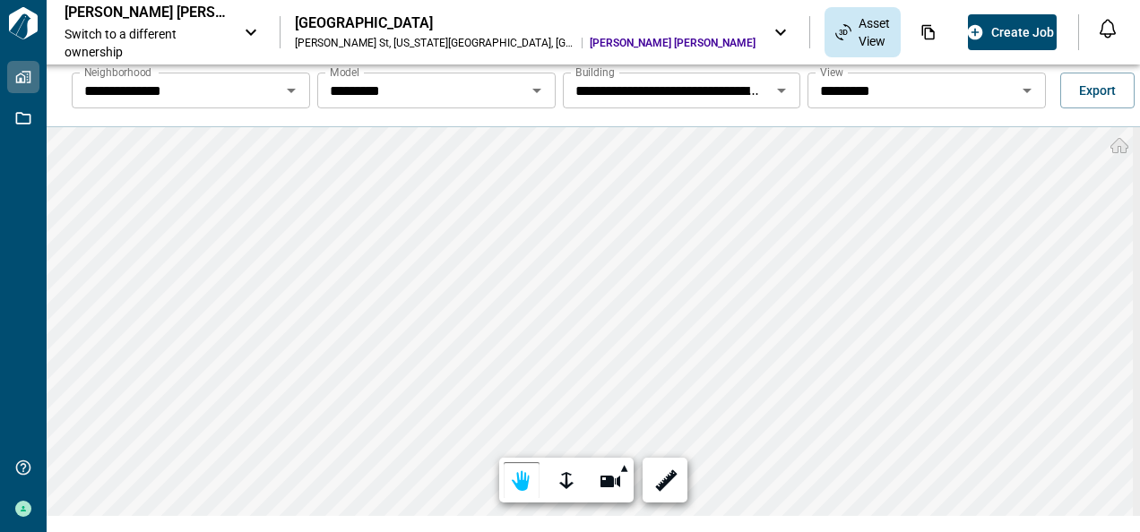
scroll to position [0, 0]
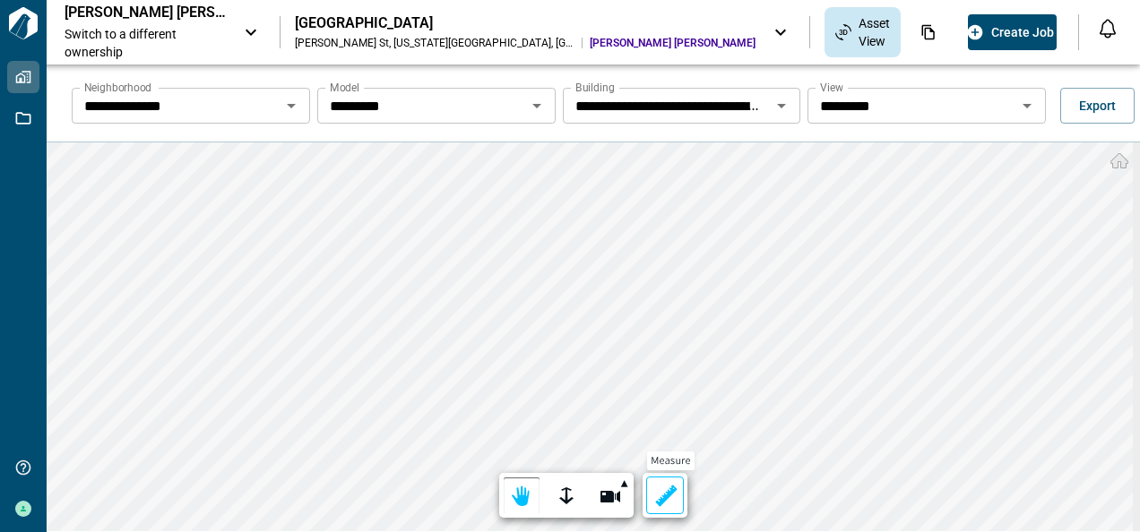
click at [663, 493] on div at bounding box center [664, 497] width 25 height 28
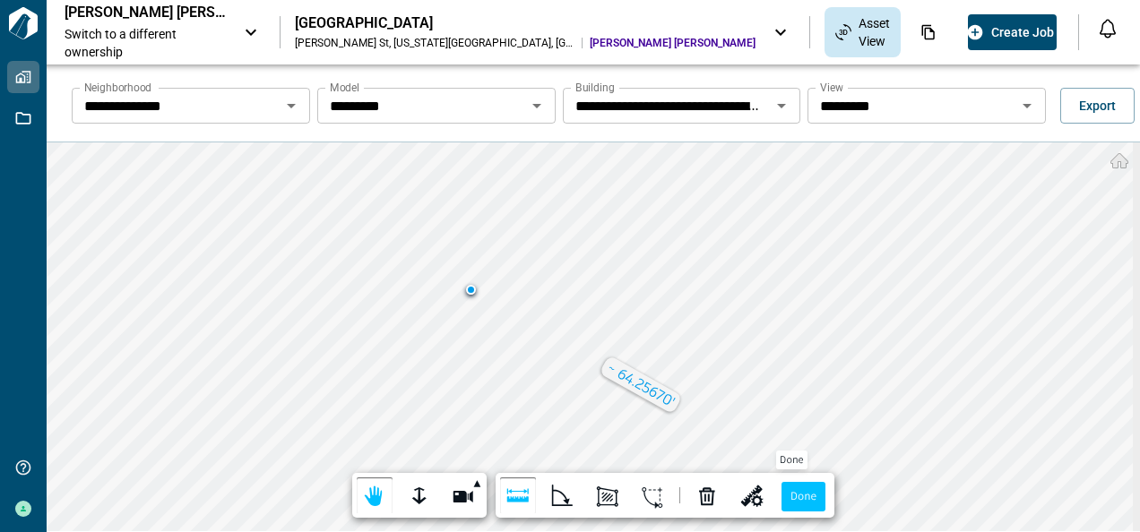
click at [804, 489] on label "Done" at bounding box center [803, 497] width 44 height 30
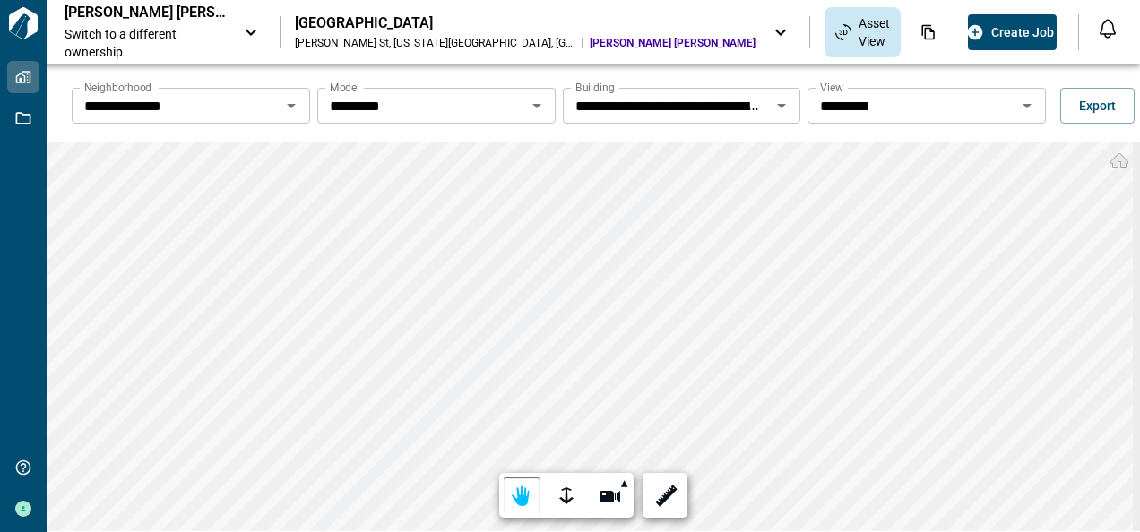
click at [659, 493] on div at bounding box center [664, 497] width 25 height 28
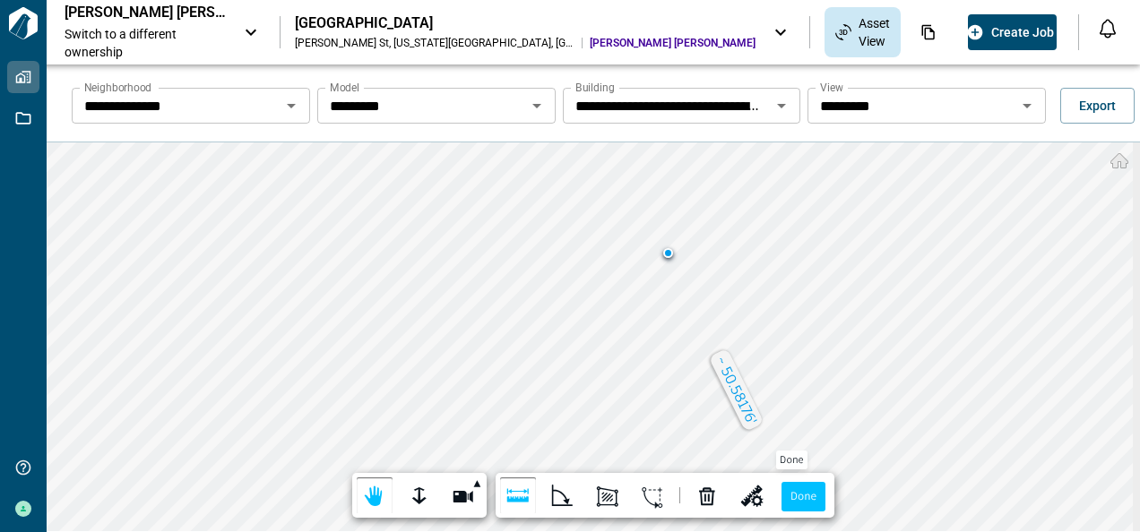
click at [797, 494] on label "Done" at bounding box center [803, 497] width 44 height 30
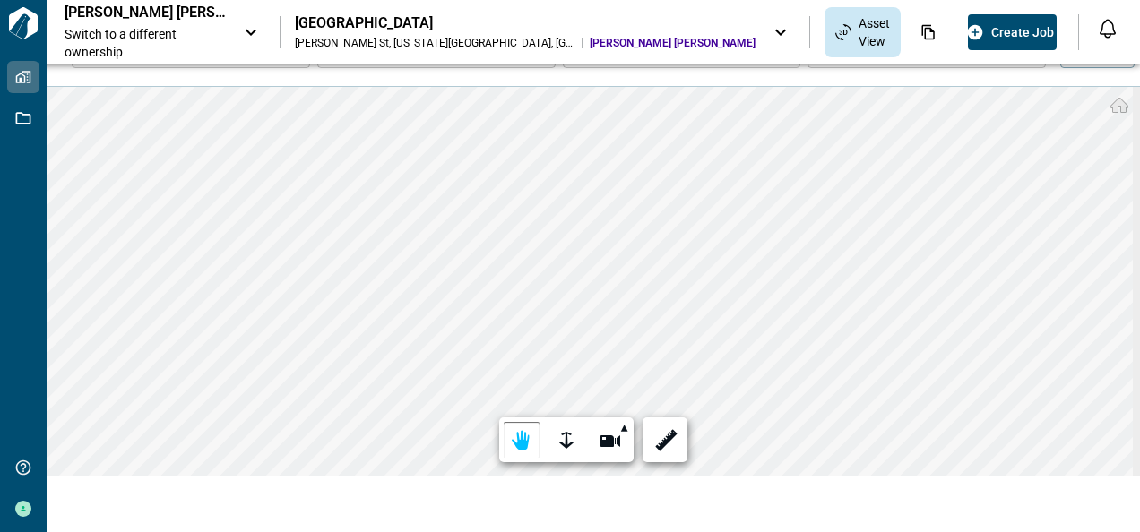
scroll to position [65, 0]
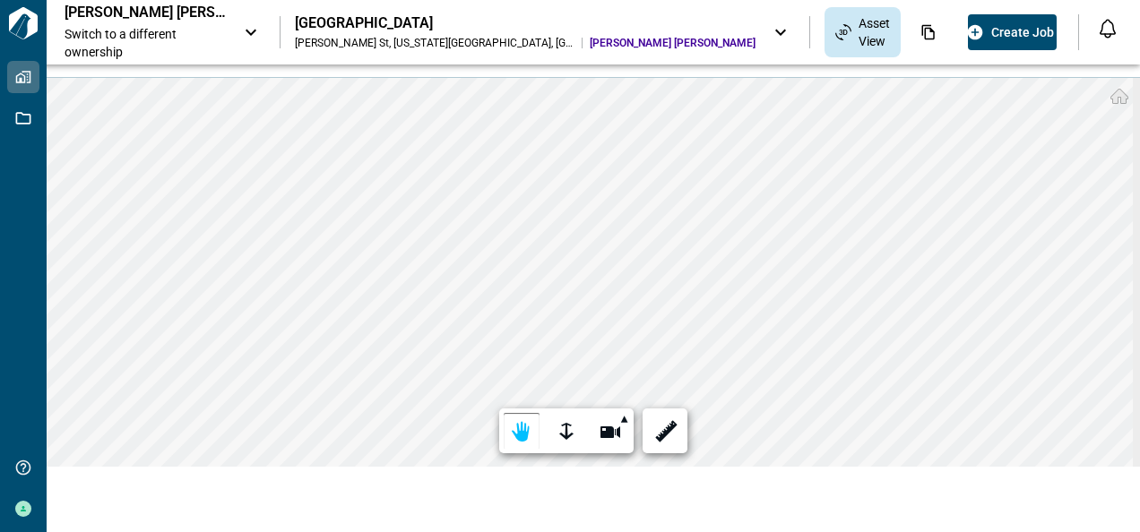
click at [1139, 127] on html "**********" at bounding box center [570, 266] width 1140 height 532
click at [661, 428] on div at bounding box center [664, 432] width 25 height 28
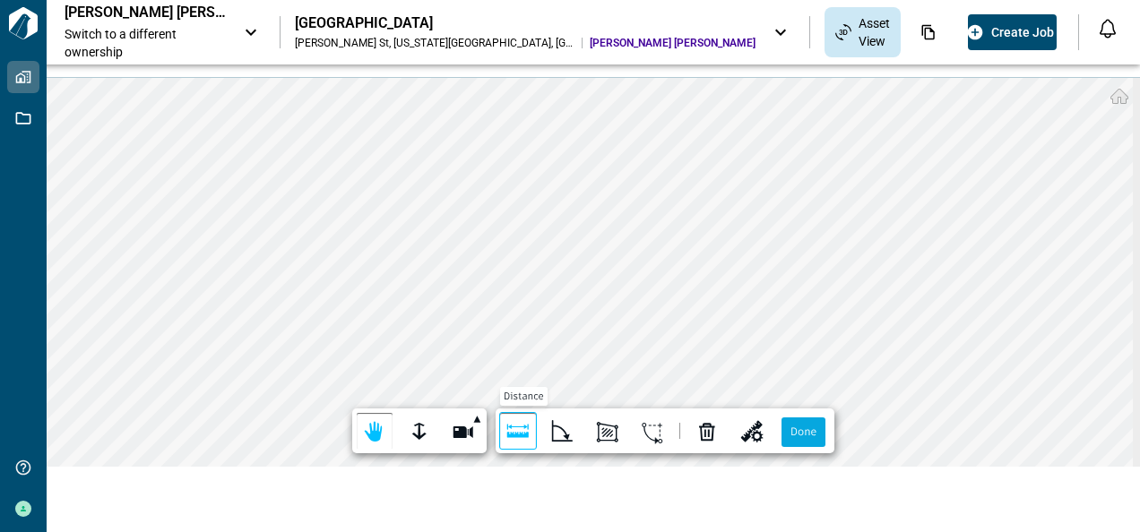
click at [517, 432] on div at bounding box center [517, 432] width 25 height 28
click at [797, 425] on label "Done" at bounding box center [803, 432] width 44 height 30
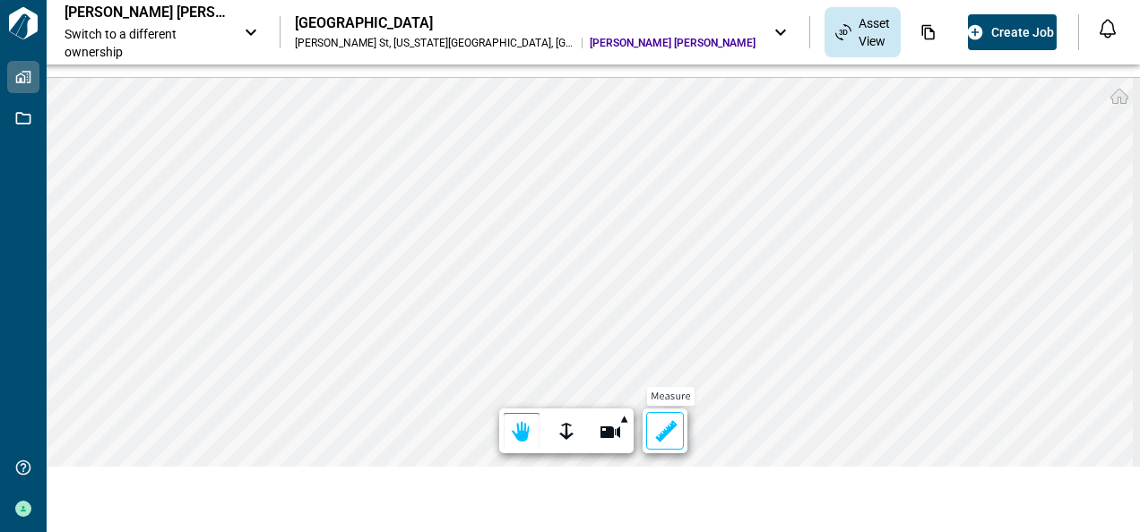
click at [659, 432] on div at bounding box center [664, 432] width 25 height 28
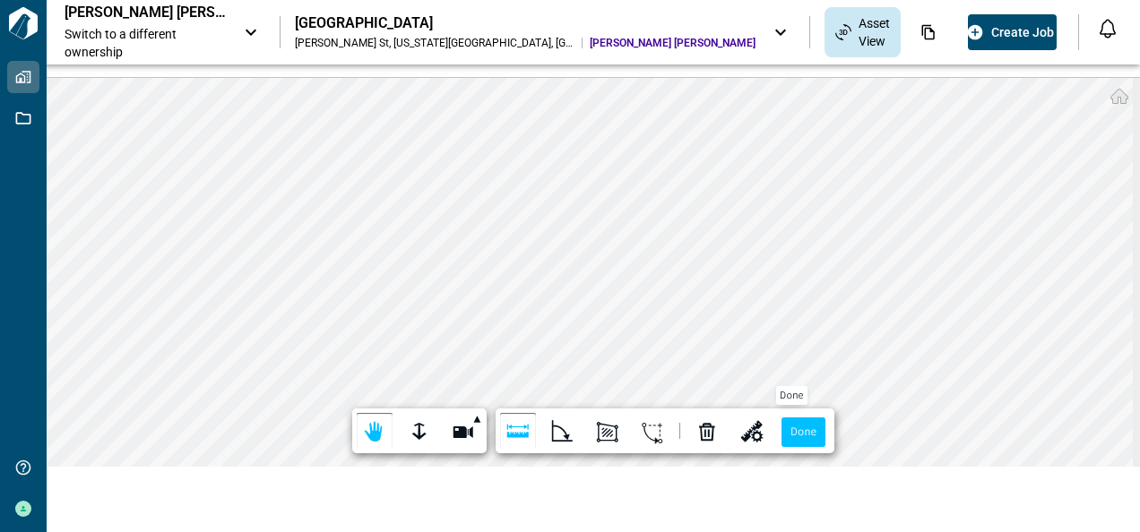
click at [789, 423] on label "Done" at bounding box center [803, 432] width 44 height 30
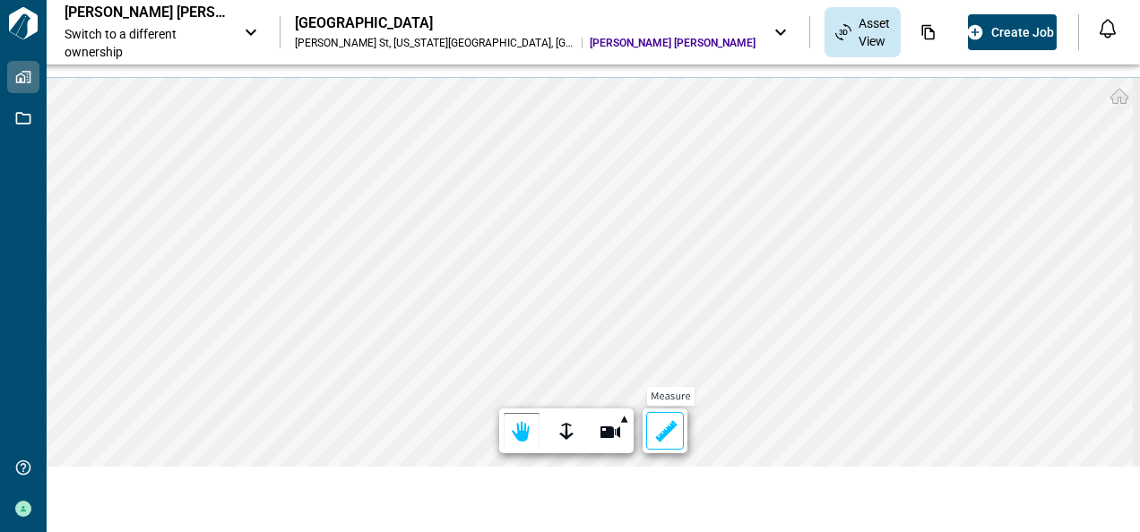
click at [657, 432] on div at bounding box center [664, 432] width 25 height 28
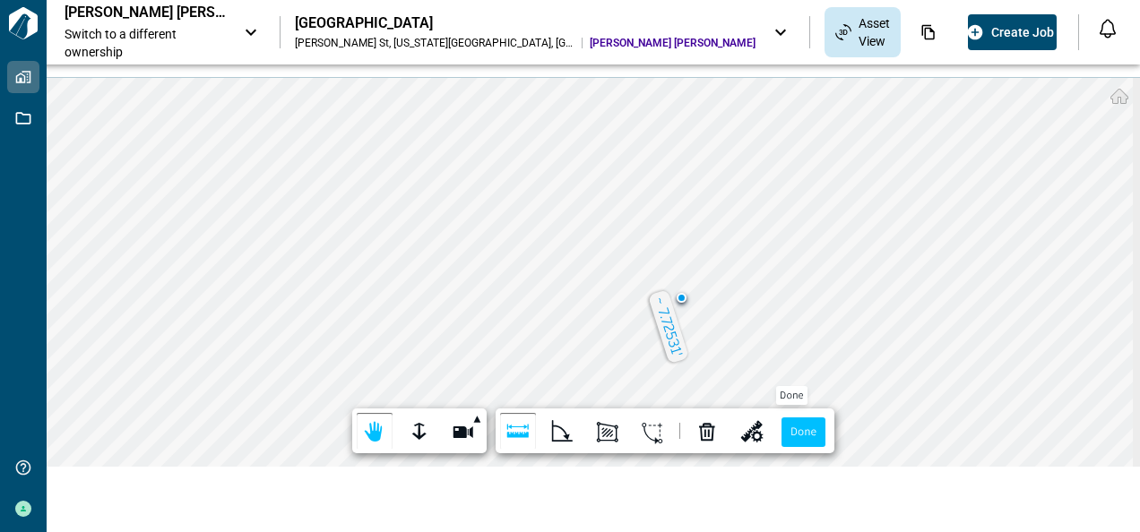
click at [800, 432] on label "Done" at bounding box center [803, 432] width 44 height 30
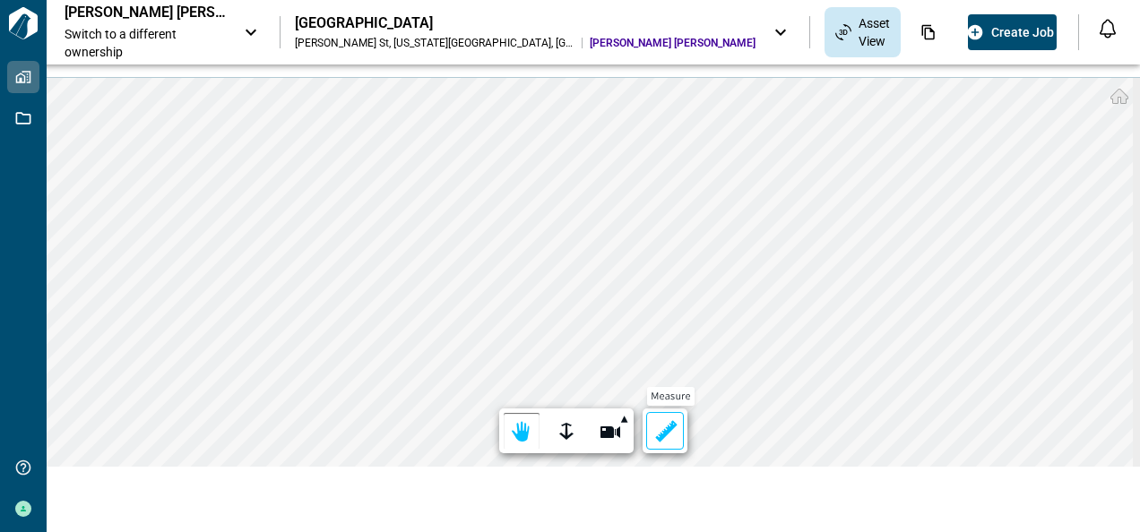
click at [661, 423] on div at bounding box center [664, 432] width 25 height 28
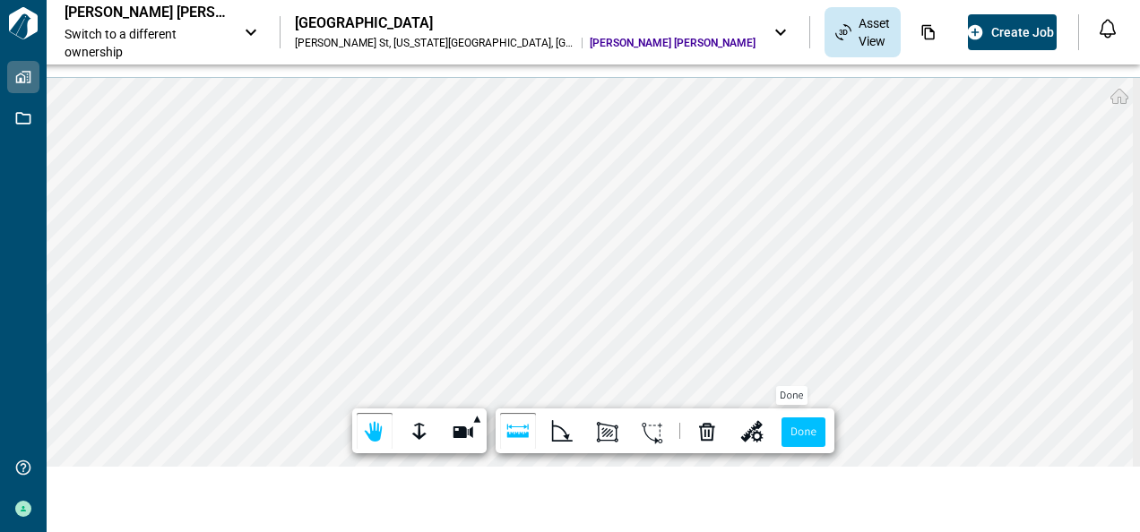
click at [783, 420] on label "Done" at bounding box center [803, 432] width 44 height 30
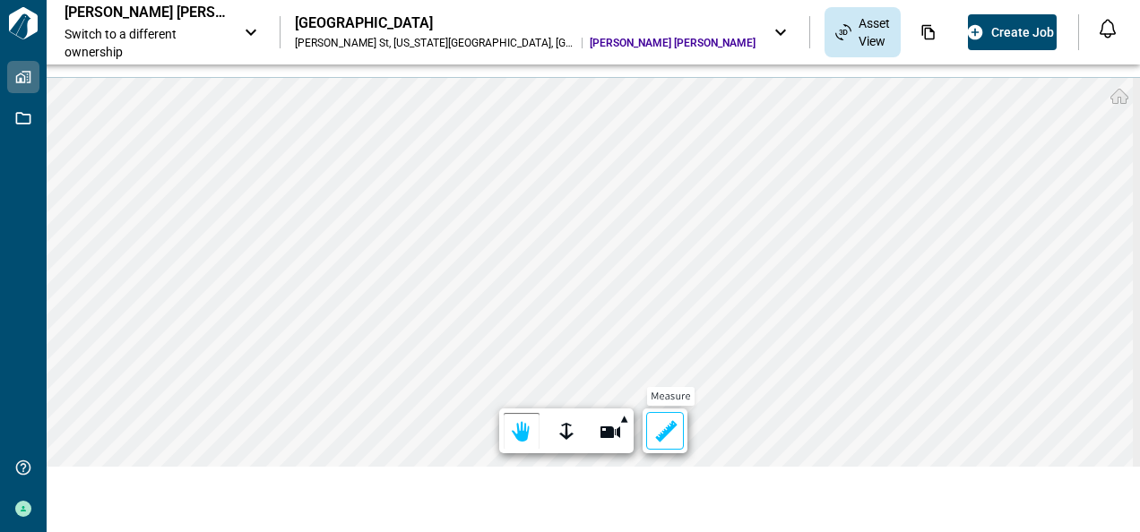
click at [660, 434] on div at bounding box center [664, 432] width 25 height 28
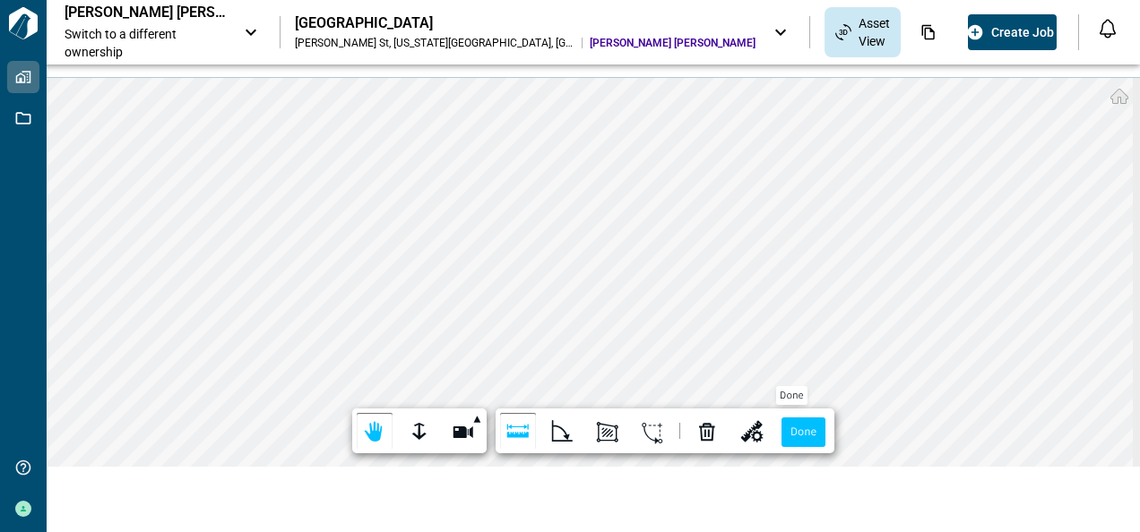
click at [806, 432] on label "Done" at bounding box center [803, 432] width 44 height 30
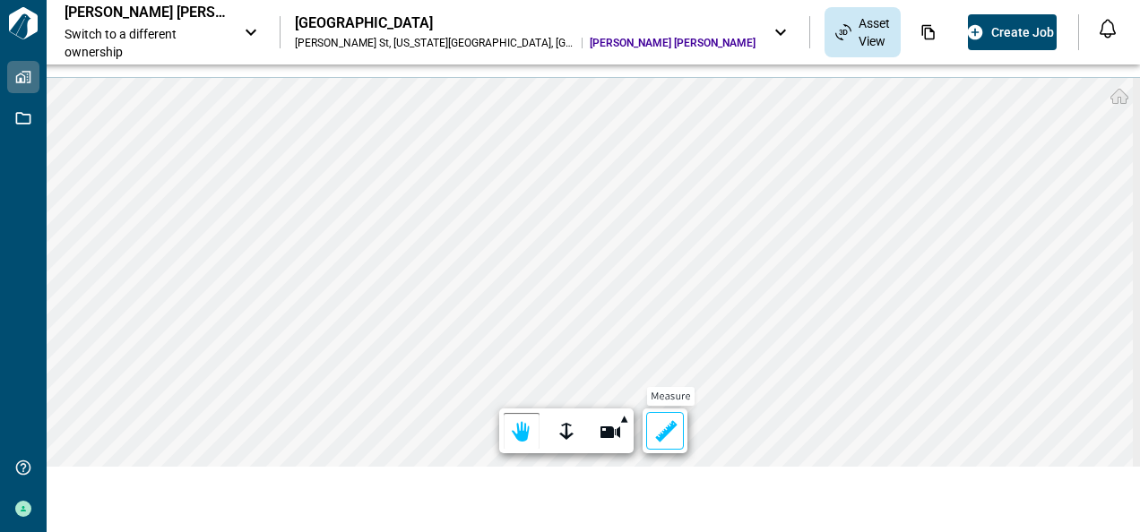
click at [661, 429] on div at bounding box center [664, 432] width 25 height 28
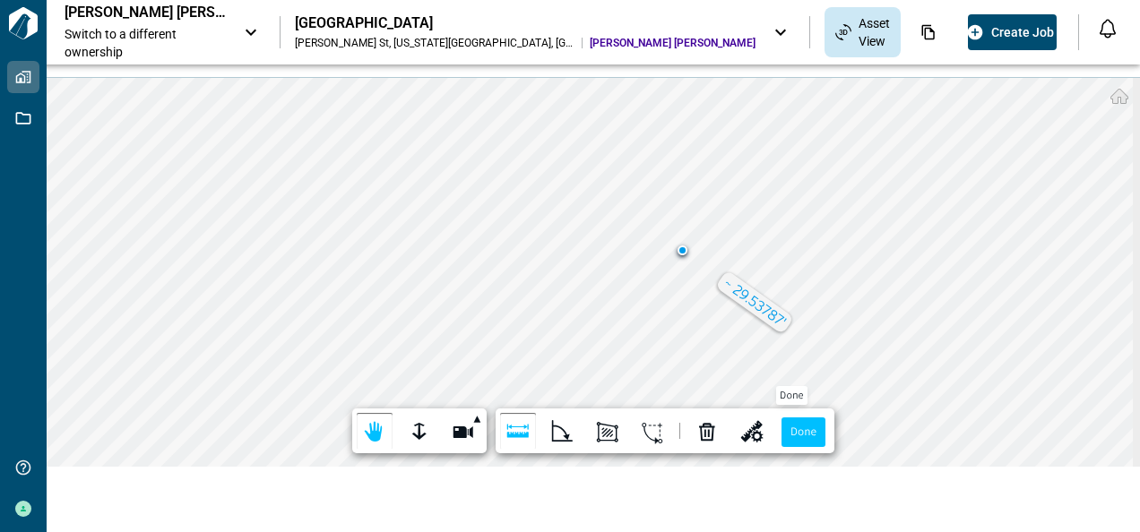
click at [796, 426] on label "Done" at bounding box center [803, 432] width 44 height 30
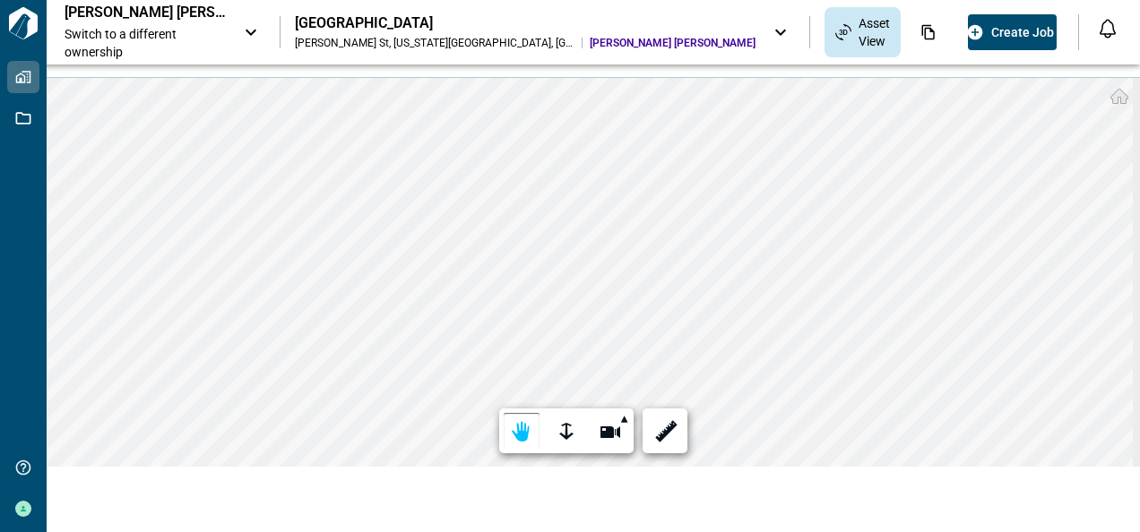
scroll to position [0, 0]
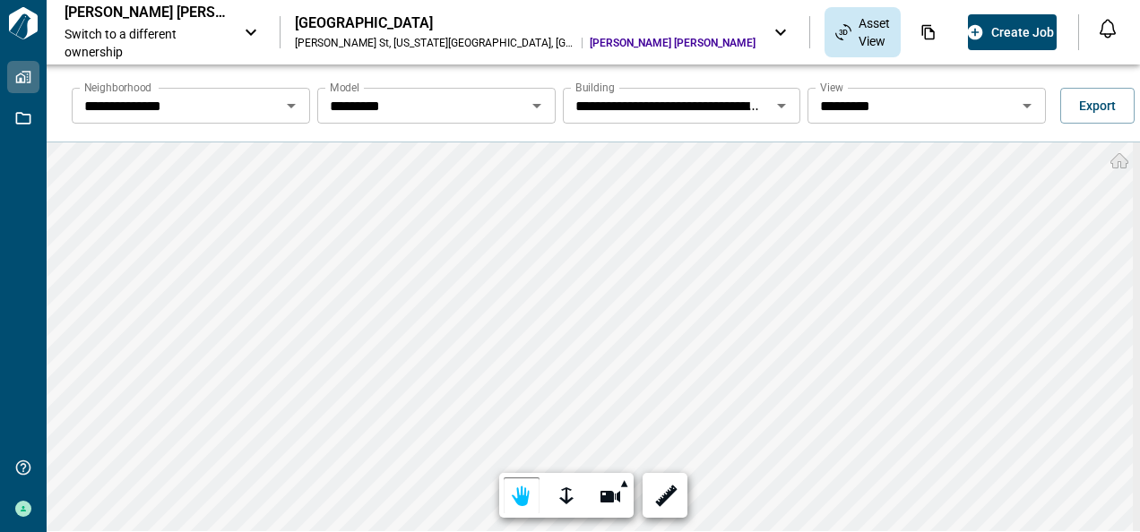
click at [1021, 108] on icon "Open" at bounding box center [1027, 106] width 22 height 22
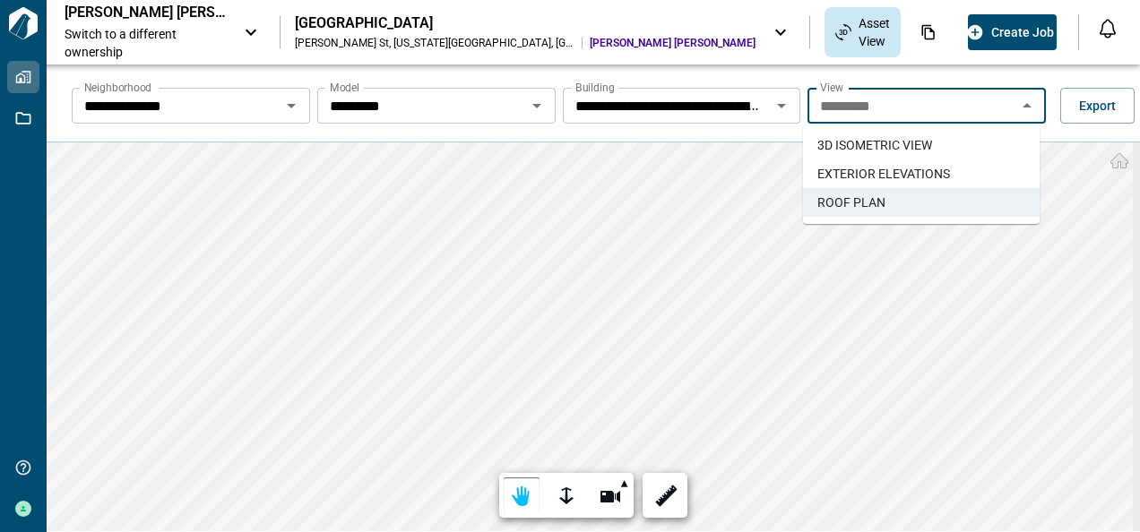
click at [917, 170] on span "EXTERIOR ELEVATIONS" at bounding box center [883, 174] width 133 height 18
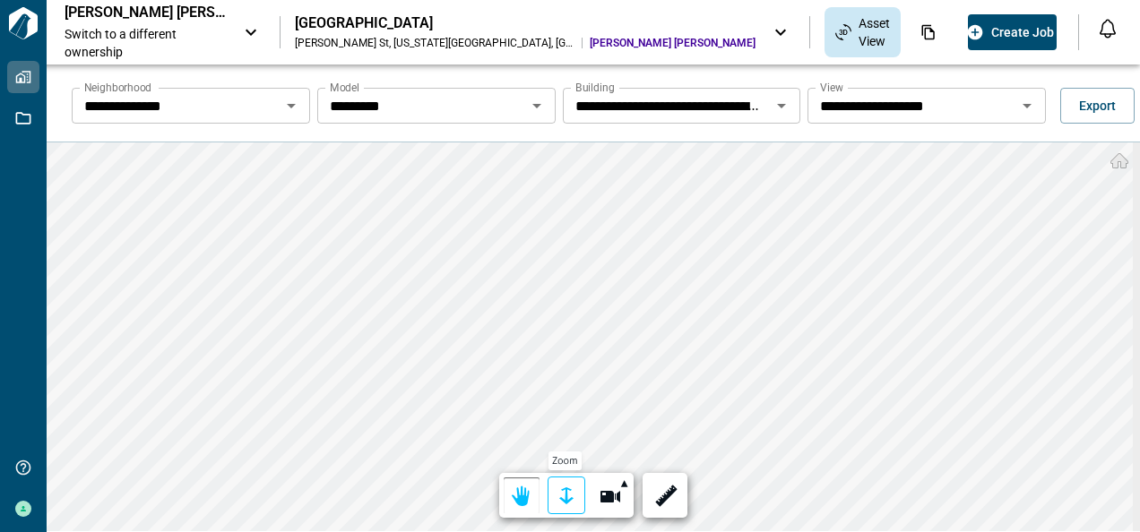
click at [570, 496] on div at bounding box center [566, 497] width 25 height 28
click at [563, 495] on div at bounding box center [566, 497] width 25 height 28
click at [665, 506] on div "**********" at bounding box center [593, 336] width 1093 height 389
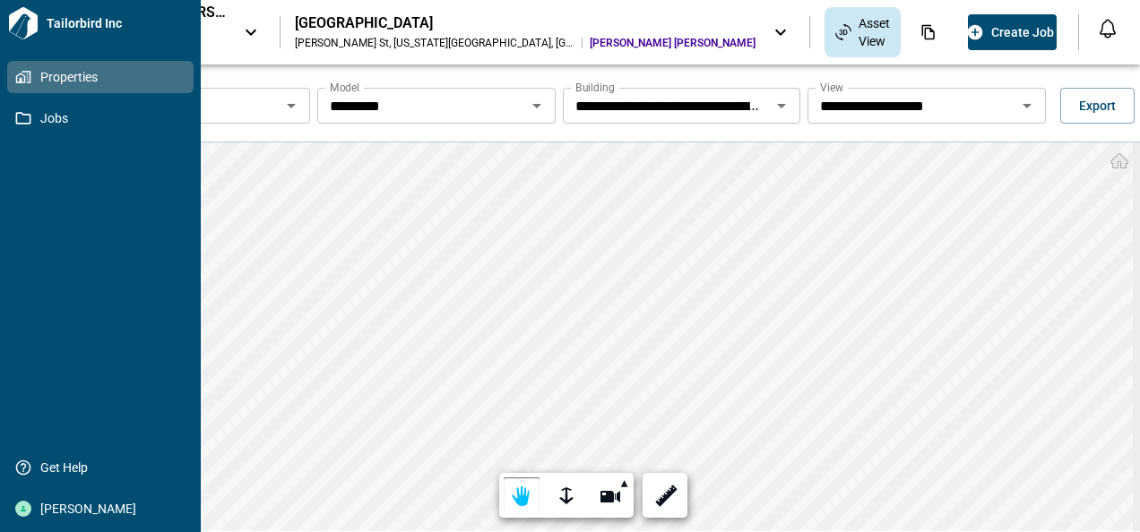
click at [23, 76] on icon at bounding box center [23, 77] width 16 height 16
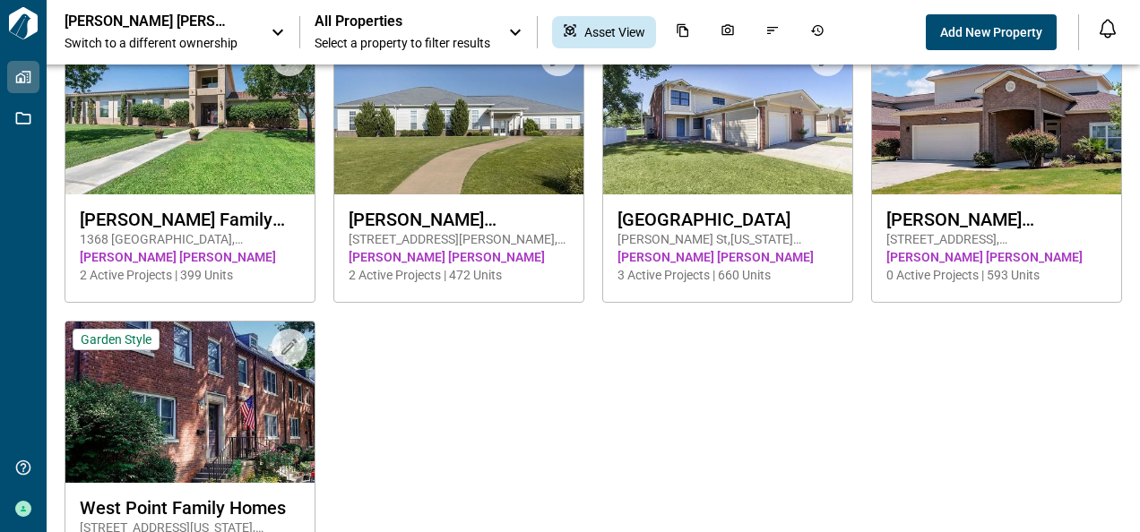
scroll to position [399, 0]
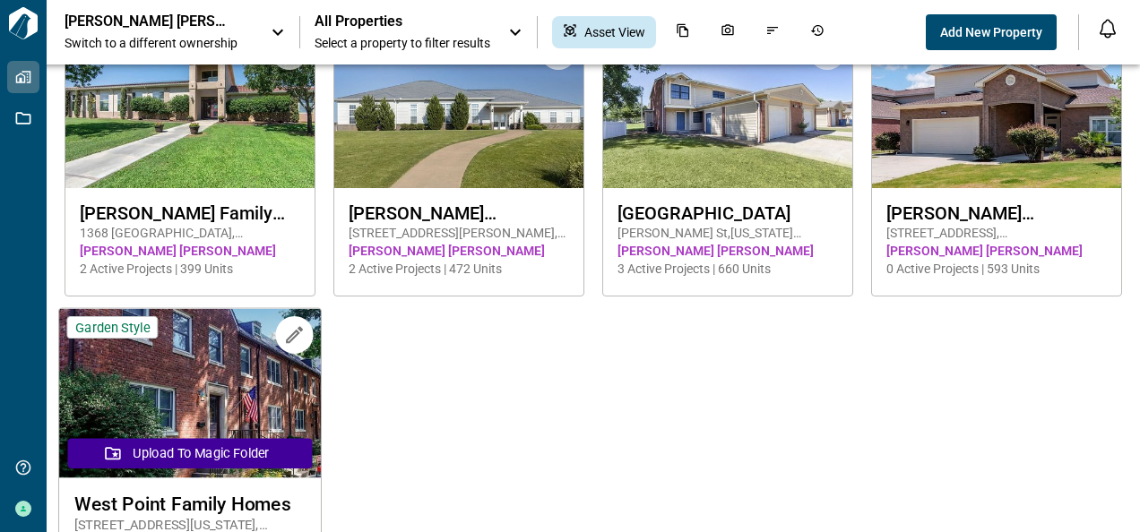
click at [176, 409] on img at bounding box center [190, 393] width 262 height 169
